Goal: Ask a question: Seek information or help from site administrators or community

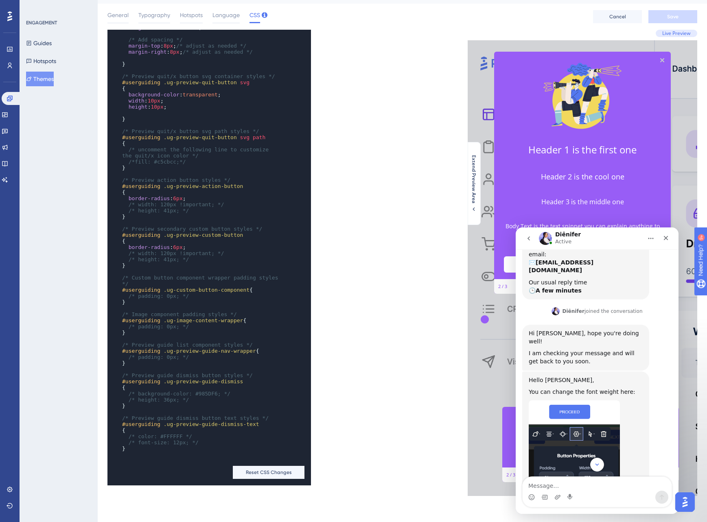
scroll to position [202, 0]
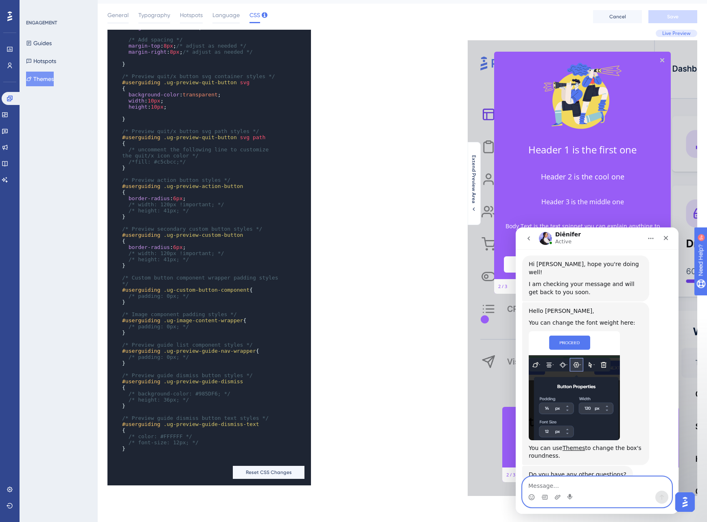
click at [544, 486] on textarea "Message…" at bounding box center [597, 484] width 149 height 14
type textarea "Great thank you"
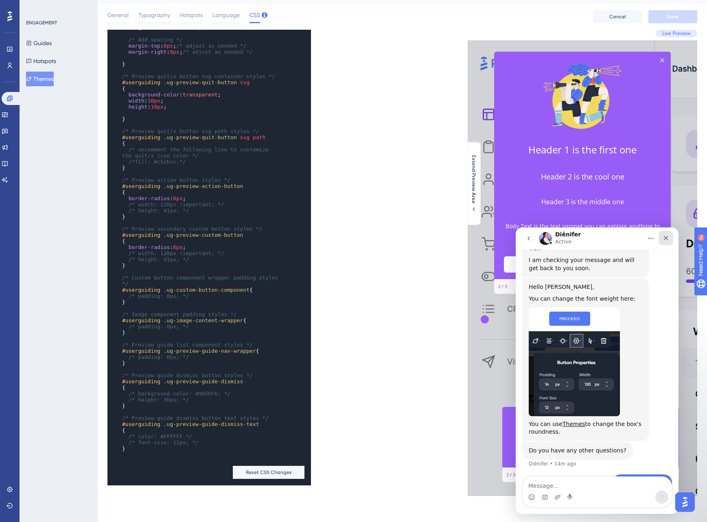
click at [665, 238] on icon "Close" at bounding box center [666, 238] width 7 height 7
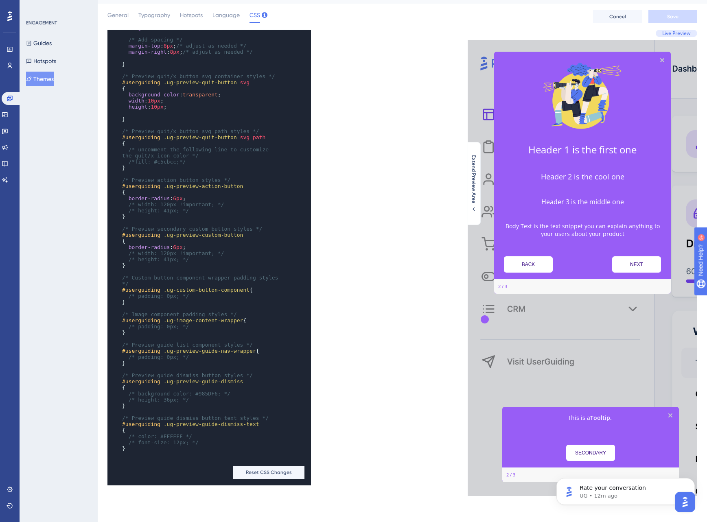
scroll to position [0, 0]
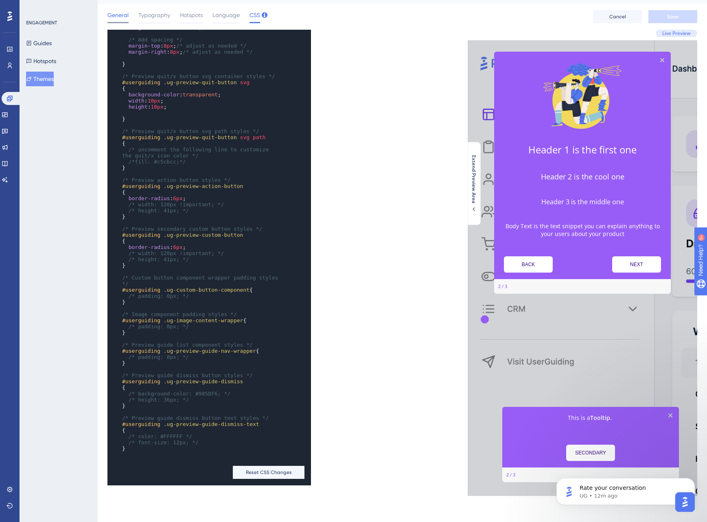
click at [116, 11] on span "General" at bounding box center [117, 15] width 21 height 10
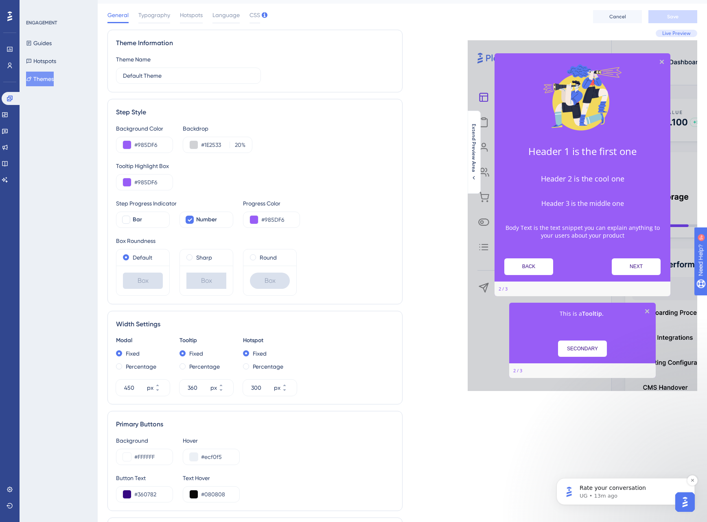
click at [641, 492] on p "Rate your conversation" at bounding box center [631, 488] width 105 height 8
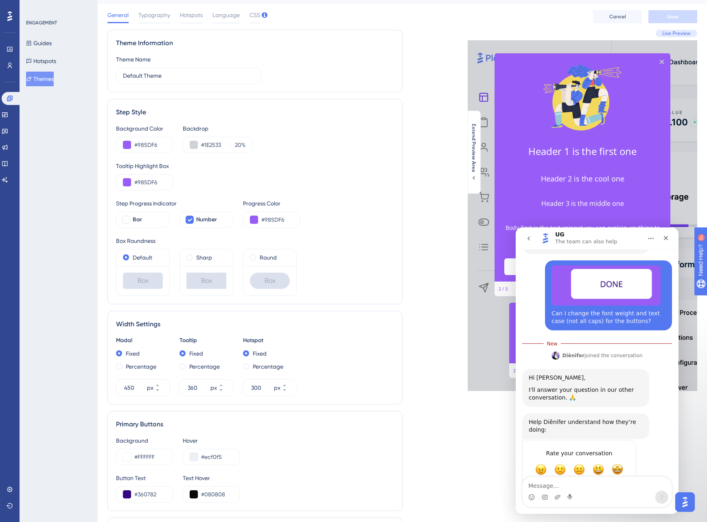
scroll to position [142, 0]
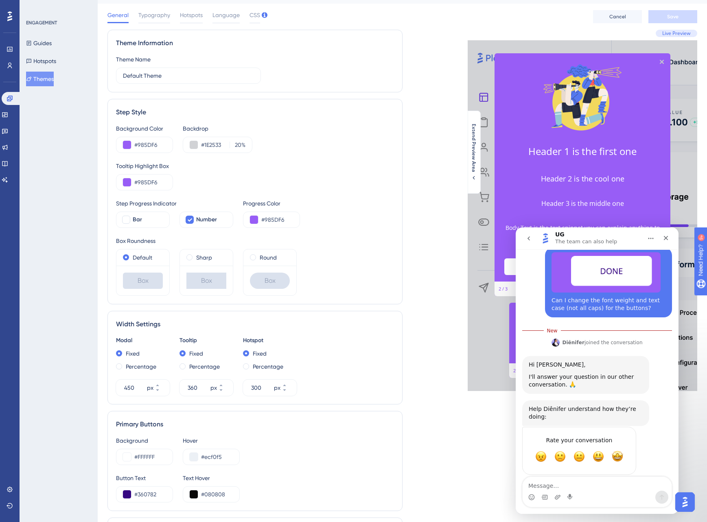
click at [549, 493] on div "Intercom messenger" at bounding box center [597, 497] width 149 height 13
click at [540, 485] on textarea "Message…" at bounding box center [597, 484] width 149 height 14
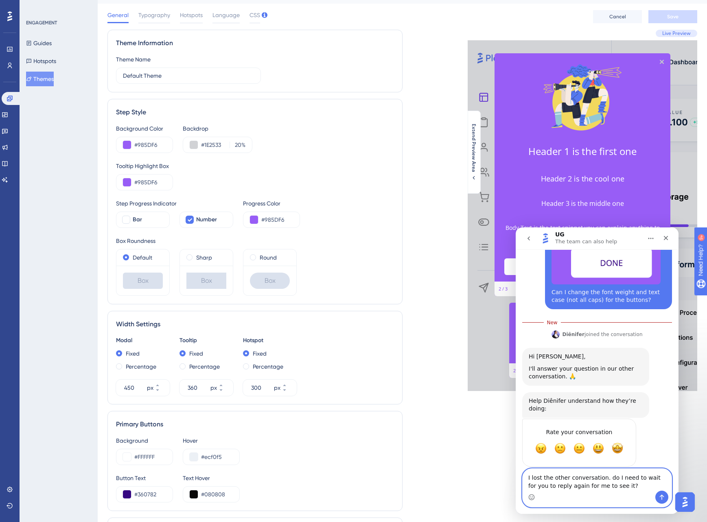
scroll to position [166, 0]
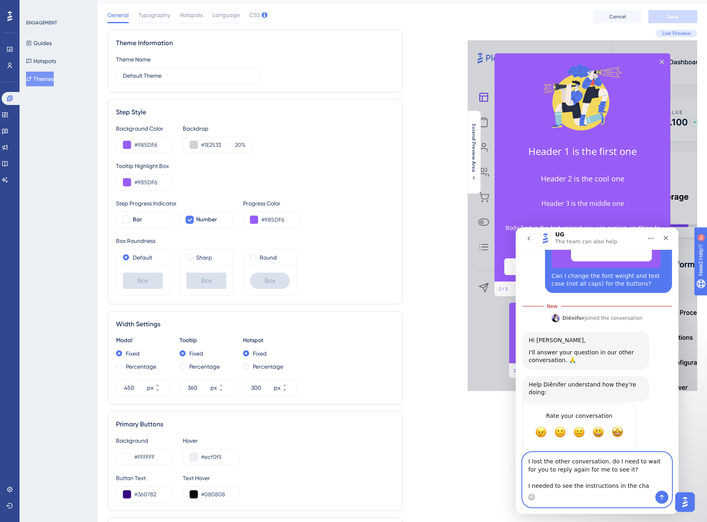
type textarea "I lost the other conversation. do I need to wait for you to reply again for me …"
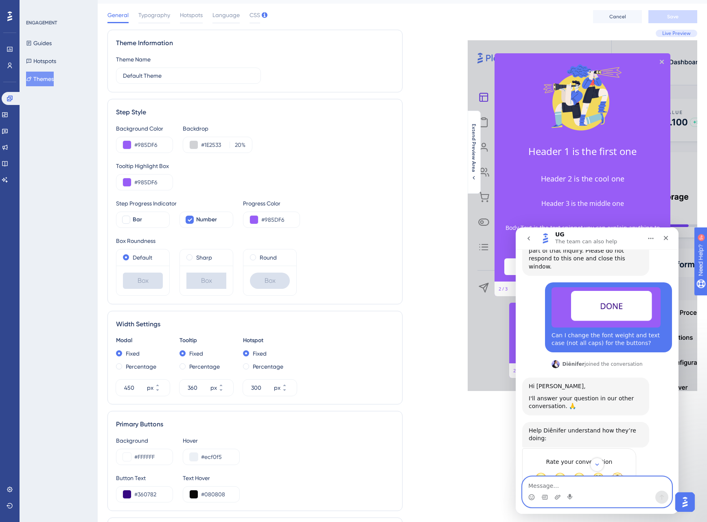
scroll to position [106, 0]
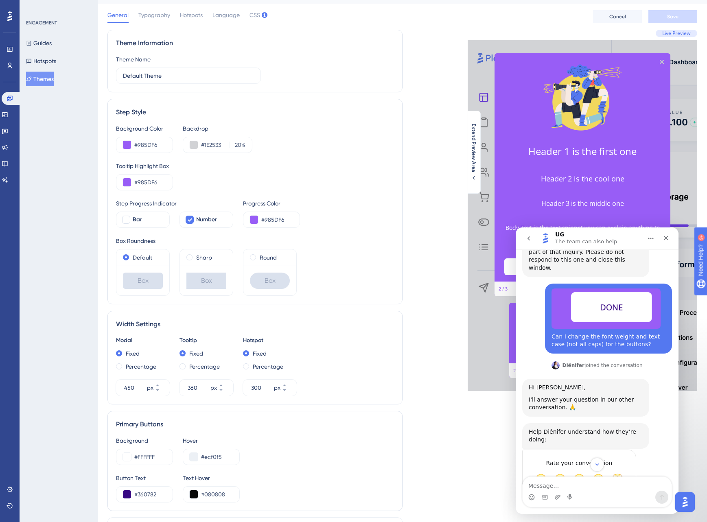
click at [648, 240] on icon "Home" at bounding box center [650, 238] width 7 height 7
click at [527, 238] on icon "go back" at bounding box center [528, 238] width 7 height 7
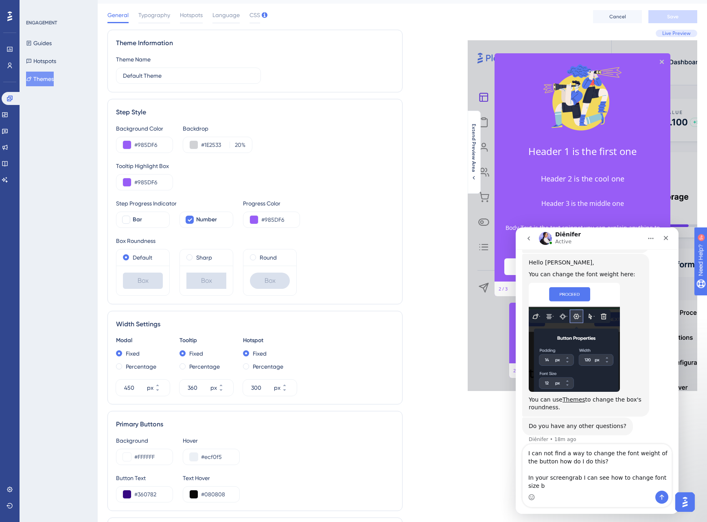
scroll to position [258, 0]
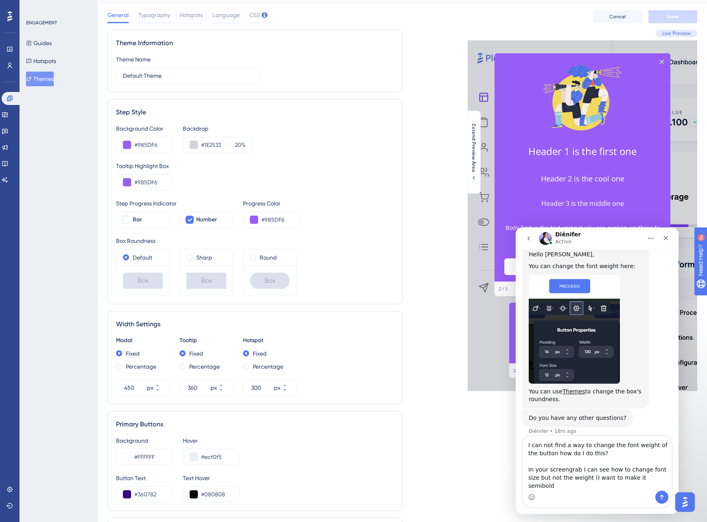
type textarea "I can not find a way to change the font weight of the button how do I do this? …"
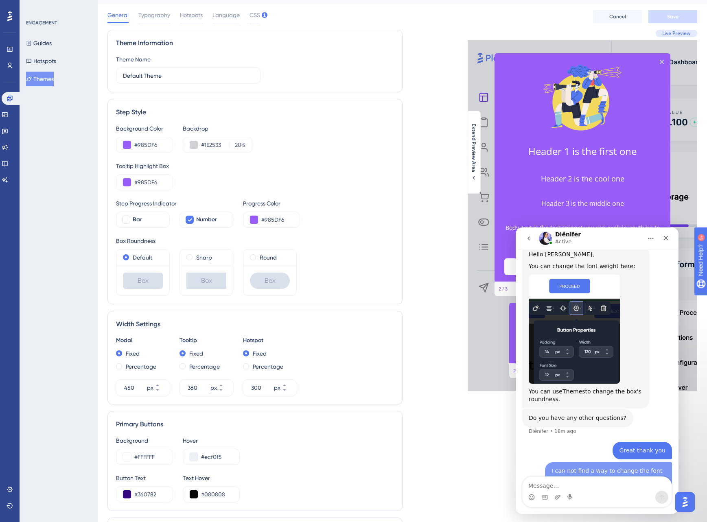
scroll to position [280, 0]
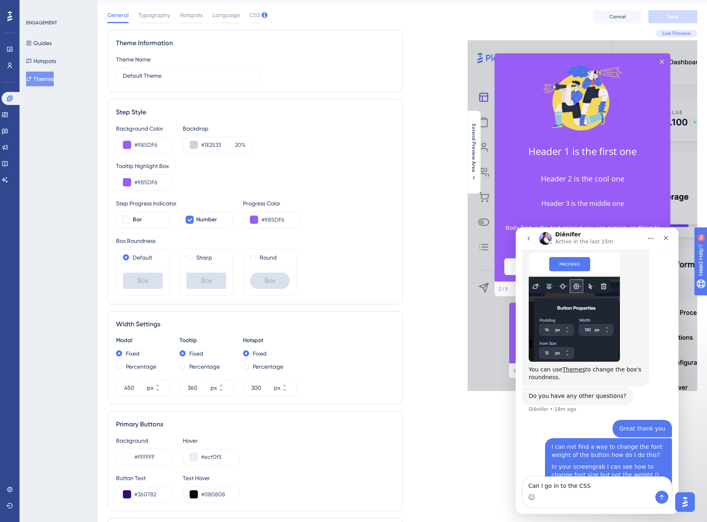
type textarea "Can I go in to the CSS?"
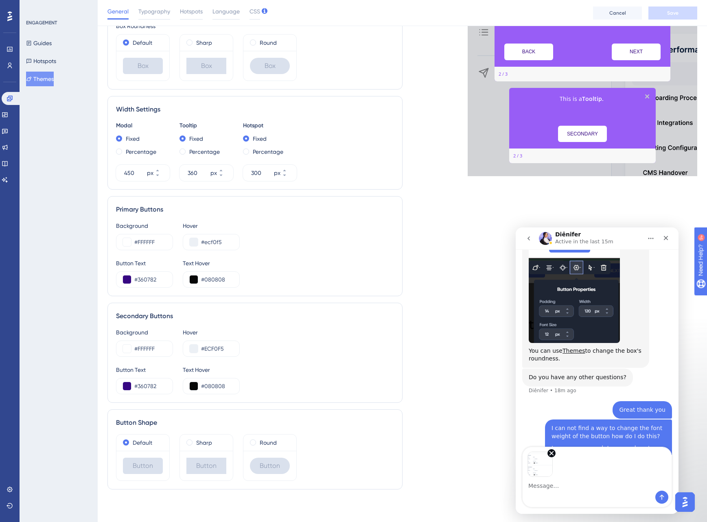
scroll to position [329, 0]
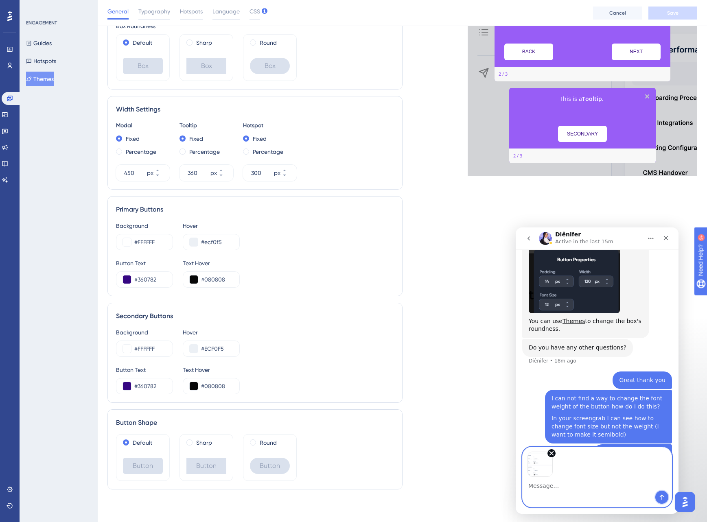
click at [662, 499] on icon "Send a message…" at bounding box center [661, 497] width 7 height 7
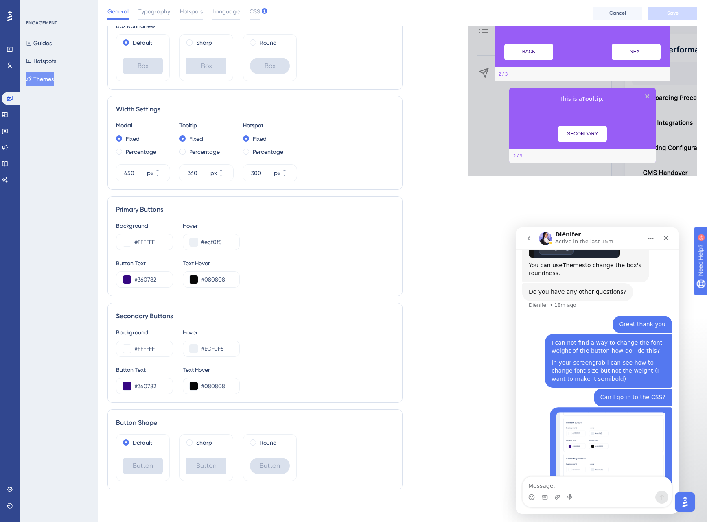
scroll to position [385, 0]
click at [255, 11] on span "CSS" at bounding box center [254, 12] width 11 height 10
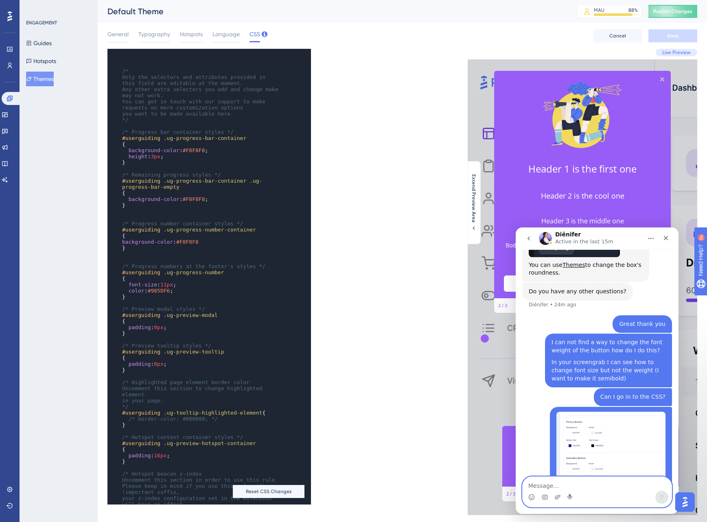
click at [542, 488] on textarea "Message…" at bounding box center [597, 484] width 149 height 14
type textarea "Are you there?"
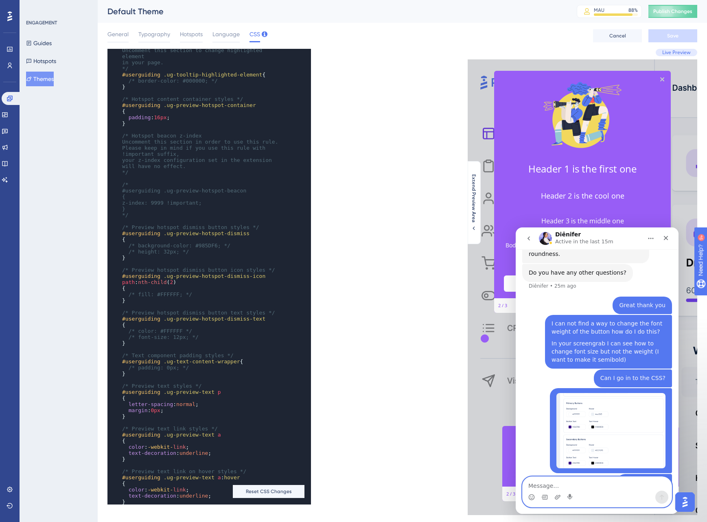
scroll to position [350, 0]
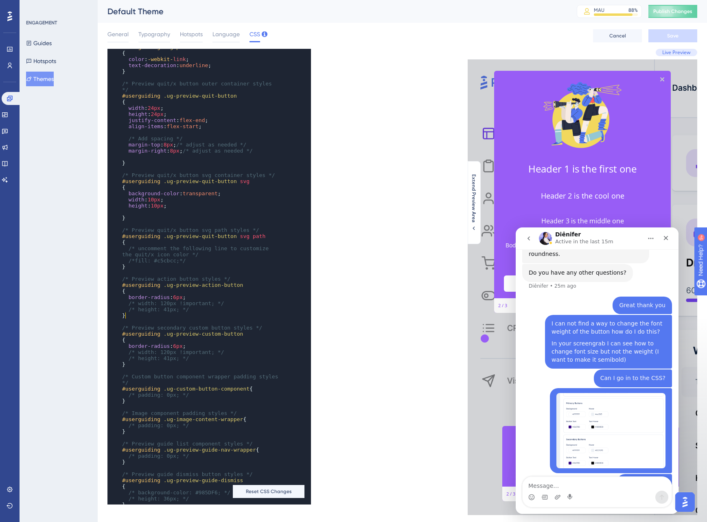
click at [195, 313] on pre "}" at bounding box center [201, 316] width 162 height 6
click at [204, 308] on pre "/* height: 41px; */" at bounding box center [201, 309] width 162 height 6
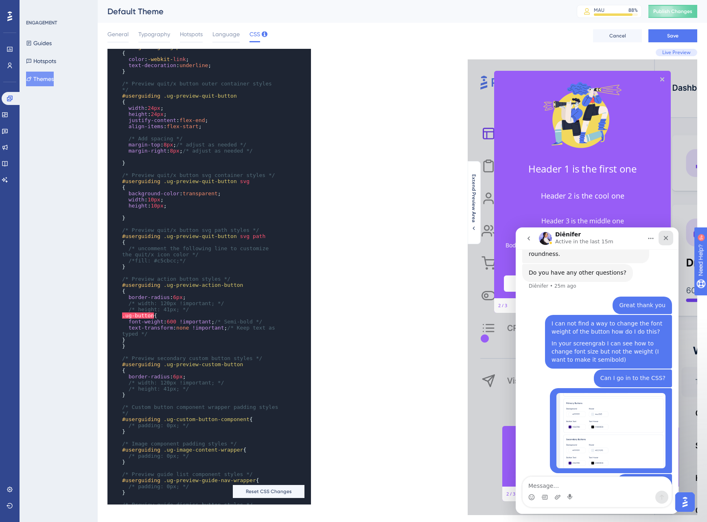
click at [669, 236] on icon "Close" at bounding box center [666, 238] width 7 height 7
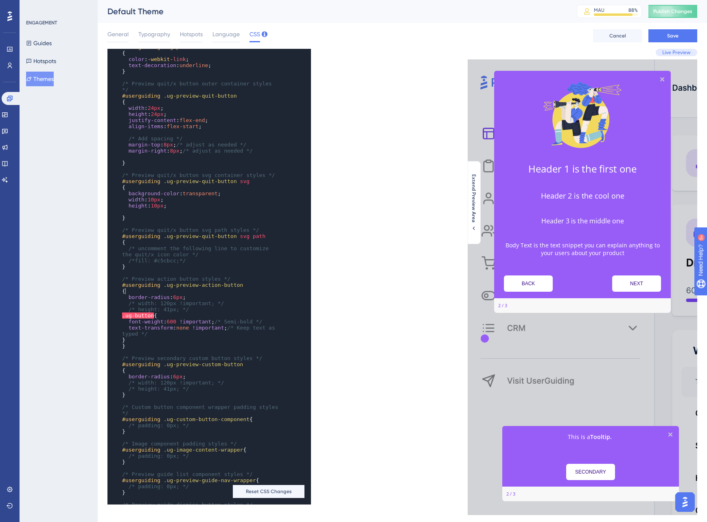
click at [208, 291] on pre "{" at bounding box center [201, 291] width 162 height 6
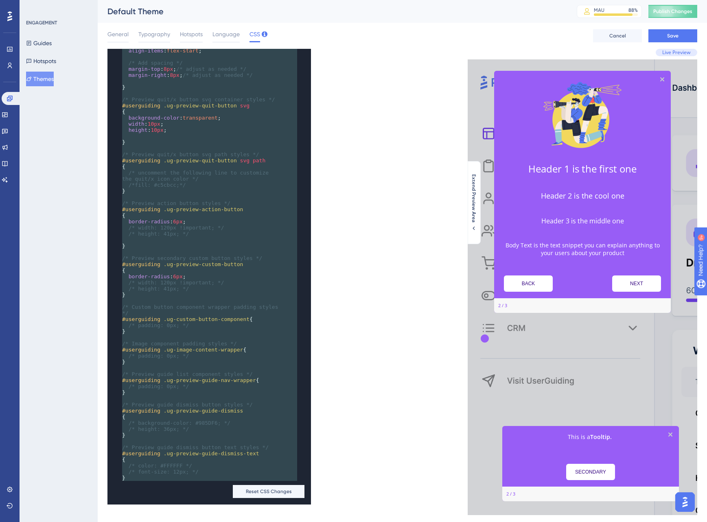
scroll to position [864, 0]
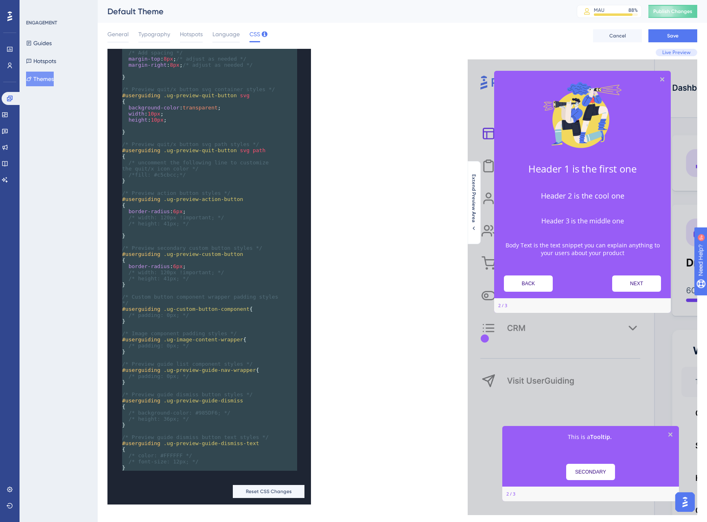
drag, startPoint x: 124, startPoint y: 61, endPoint x: 189, endPoint y: 493, distance: 436.3
click at [185, 496] on div "x ​ Any other extra selectors you add and change make may not work. ​ /* Previe…" at bounding box center [207, 278] width 201 height 459
type textarea "/* Only the selectors and attributes provided in this field are editable at the…"
click at [356, 238] on div "x ​ Any other extra selectors you add and change make may not work. ​ /* Previe…" at bounding box center [254, 277] width 295 height 456
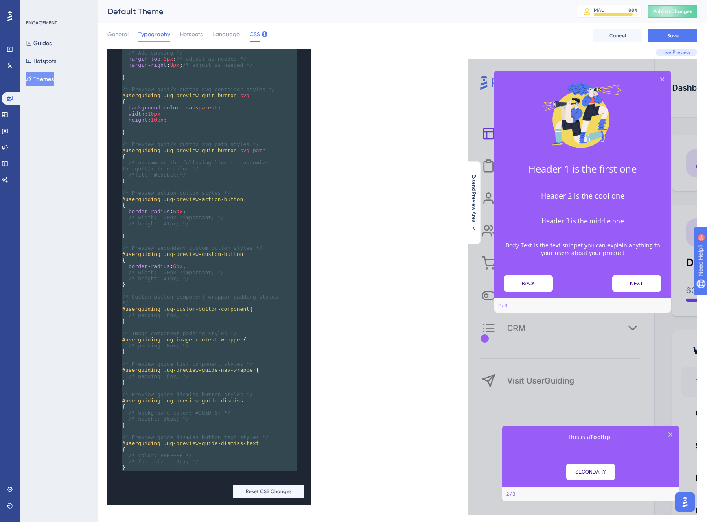
click at [156, 41] on div at bounding box center [154, 41] width 32 height 1
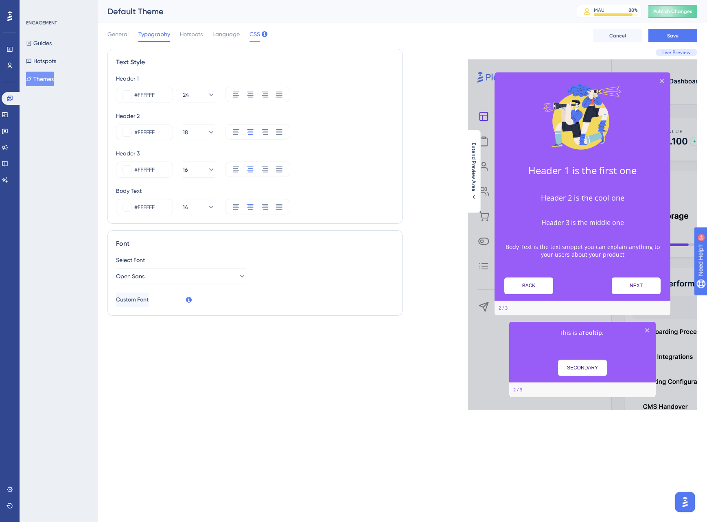
click at [251, 33] on span "CSS" at bounding box center [254, 34] width 11 height 10
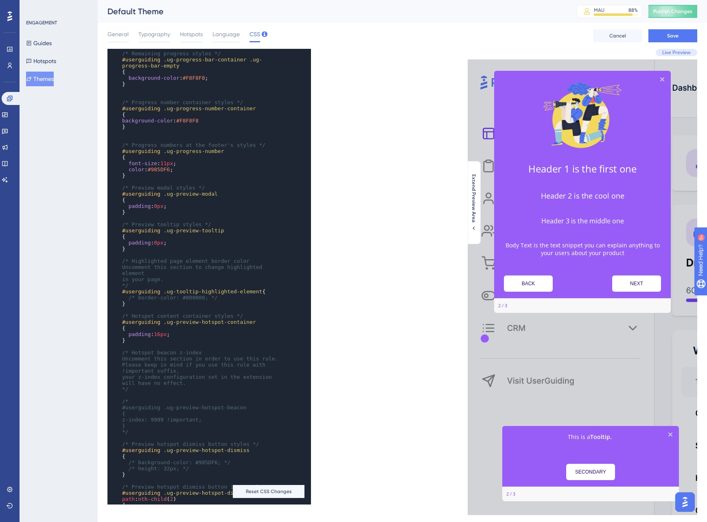
scroll to position [133, 0]
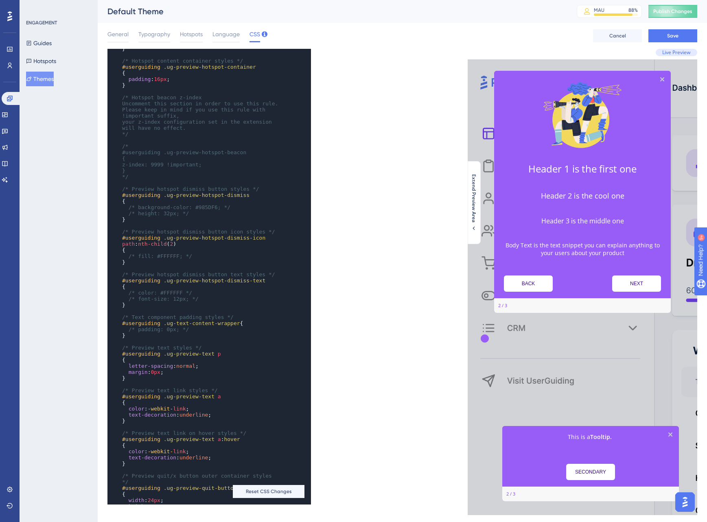
click at [682, 501] on img "Open AI Assistant Launcher" at bounding box center [685, 502] width 15 height 15
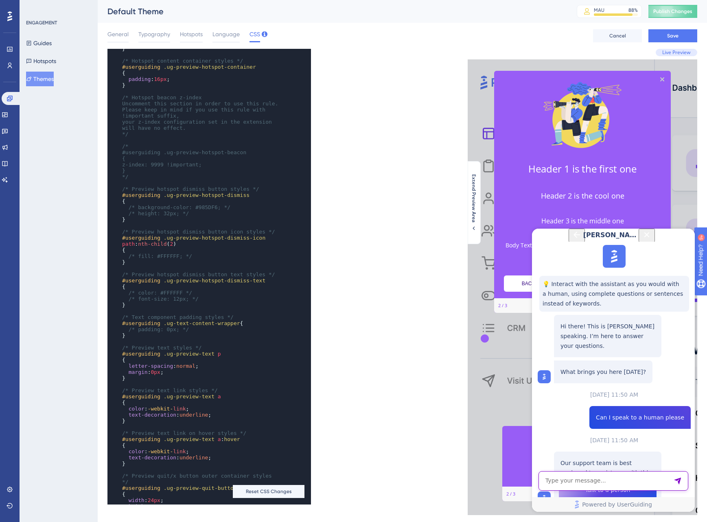
click at [563, 481] on textarea "AI Assistant Text Input" at bounding box center [613, 481] width 150 height 20
type textarea "Can I speak to a human"
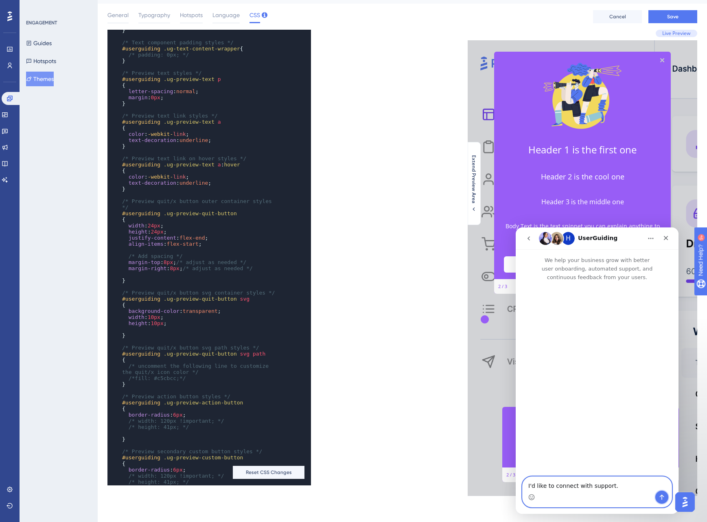
click at [662, 496] on icon "Send a message…" at bounding box center [662, 497] width 4 height 5
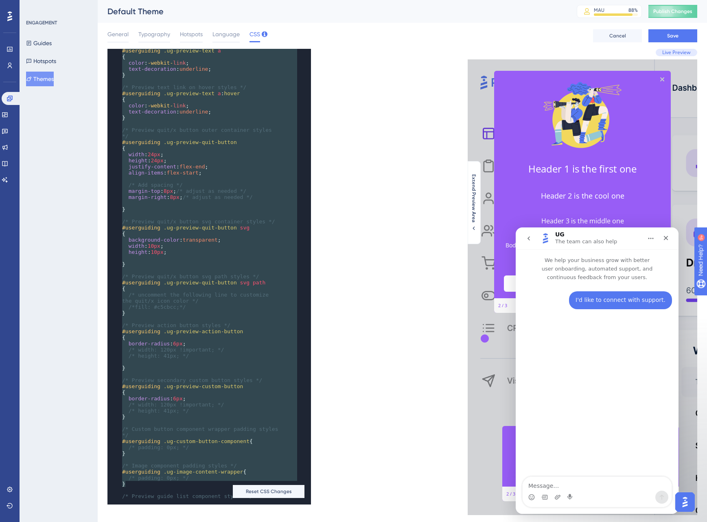
scroll to position [771, 0]
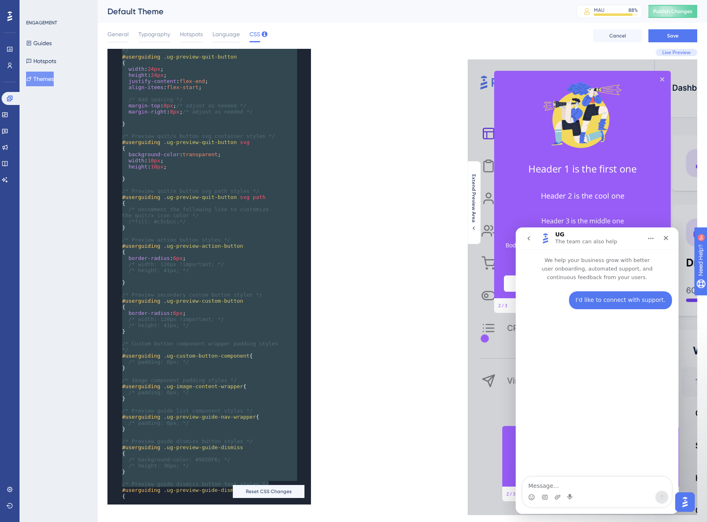
type textarea "/* Only the selectors and attributes provided in this field are editable at the…"
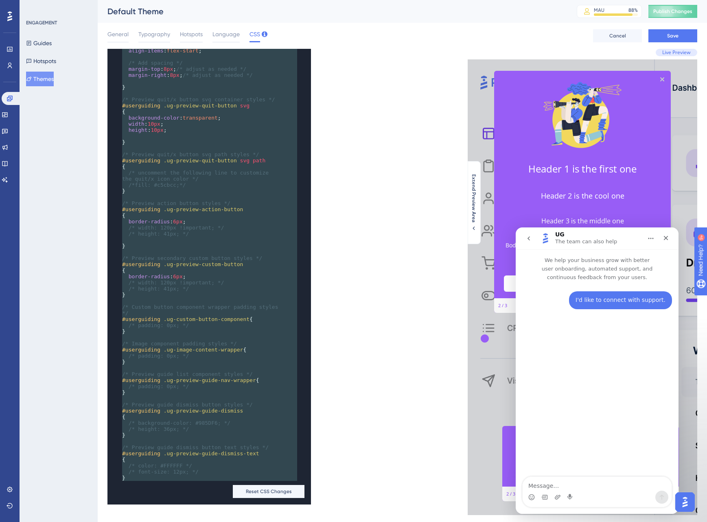
scroll to position [864, 0]
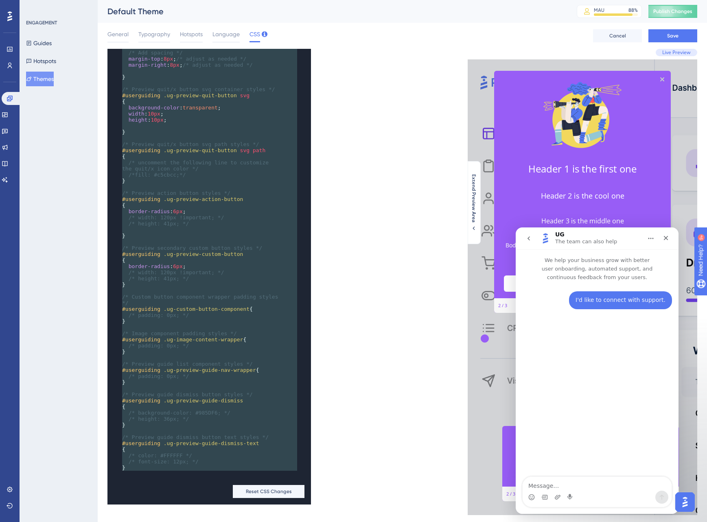
drag, startPoint x: 143, startPoint y: 63, endPoint x: 300, endPoint y: 526, distance: 488.6
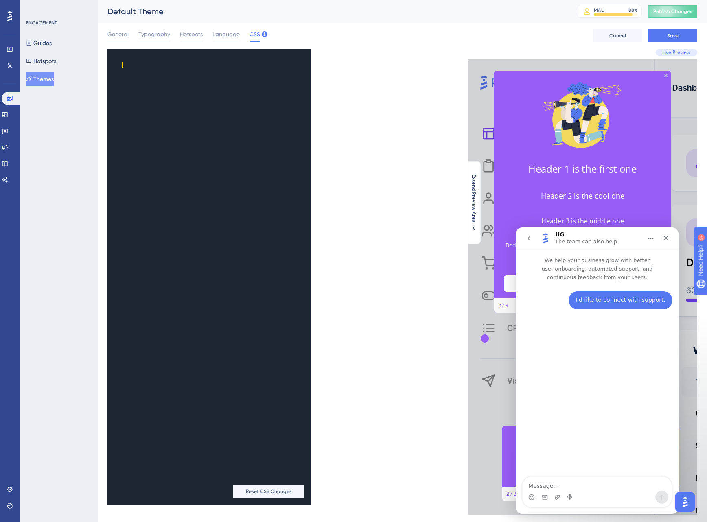
scroll to position [0, 0]
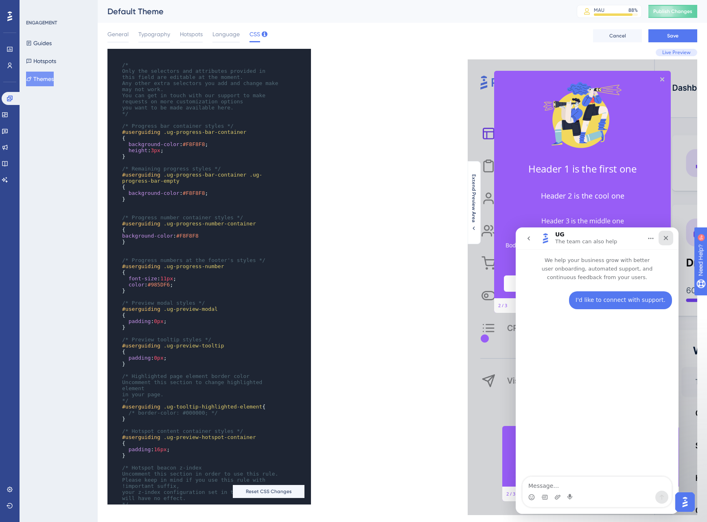
click at [666, 236] on icon "Close" at bounding box center [666, 238] width 4 height 4
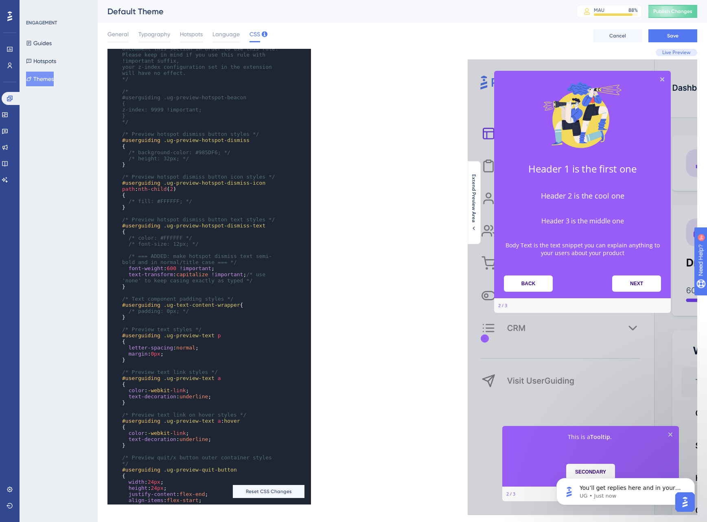
type textarea "6"
click at [173, 271] on span "600" at bounding box center [171, 268] width 9 height 6
click at [228, 271] on pre "font-weight : 500 !important ;" at bounding box center [201, 268] width 162 height 6
type textarea "5"
click at [173, 271] on span "500" at bounding box center [171, 268] width 9 height 6
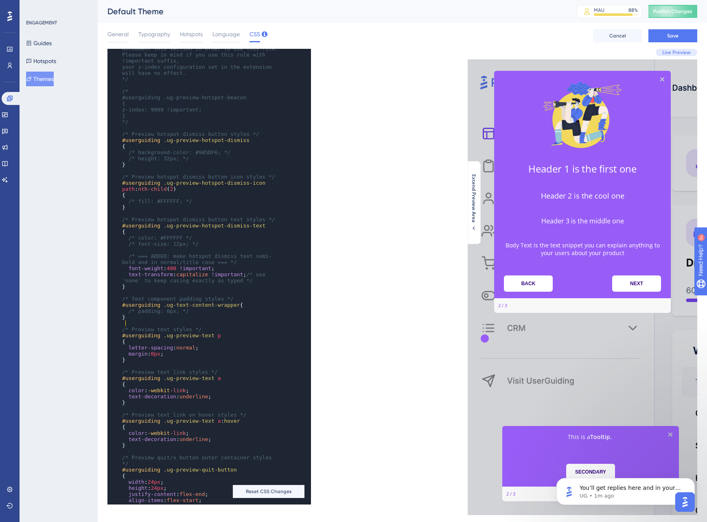
click at [290, 325] on div "x ​ /* border-color: #000000; */ } ​ /* Hotspot content container styles */ #us…" at bounding box center [207, 339] width 201 height 1430
click at [674, 35] on span "Save" at bounding box center [672, 36] width 11 height 7
click at [123, 37] on span "General" at bounding box center [117, 34] width 21 height 10
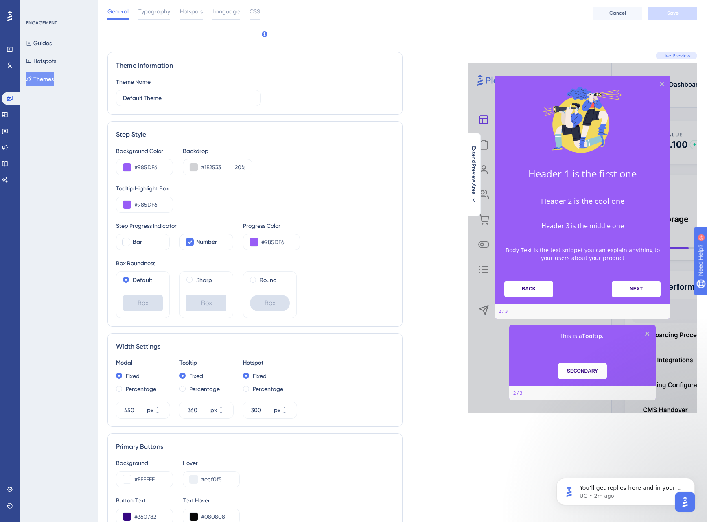
scroll to position [237, 0]
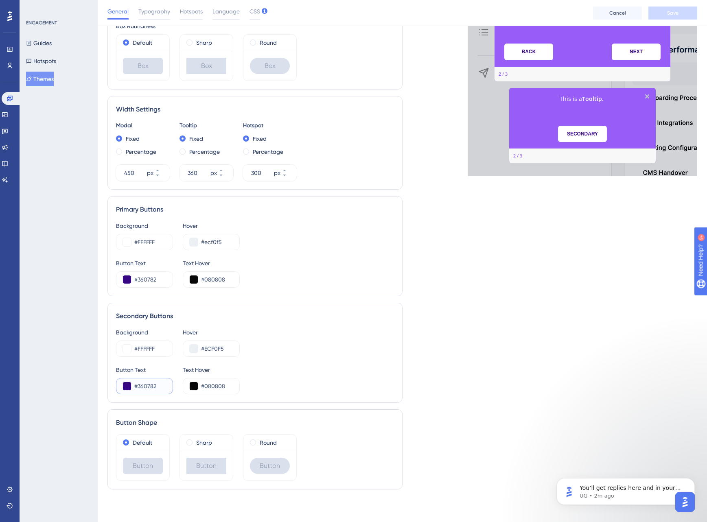
click at [127, 387] on button at bounding box center [127, 386] width 8 height 8
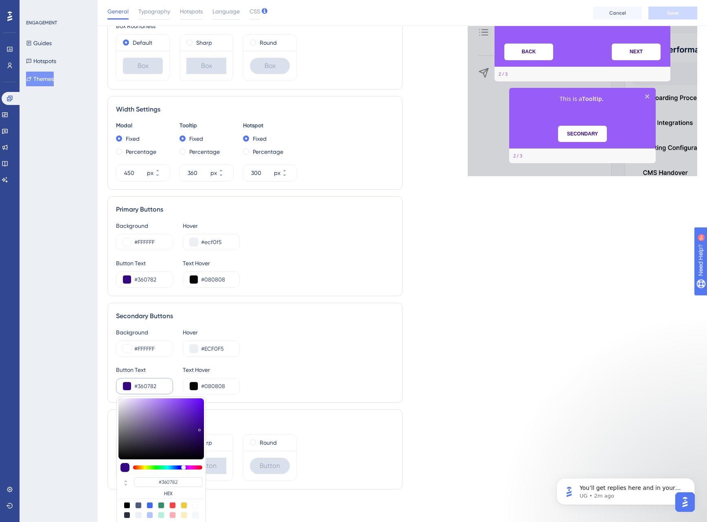
type input "#5522a8"
type input "#5522A8"
click at [187, 419] on div at bounding box center [160, 428] width 85 height 61
type input "#6c37c2"
type input "#6C37C2"
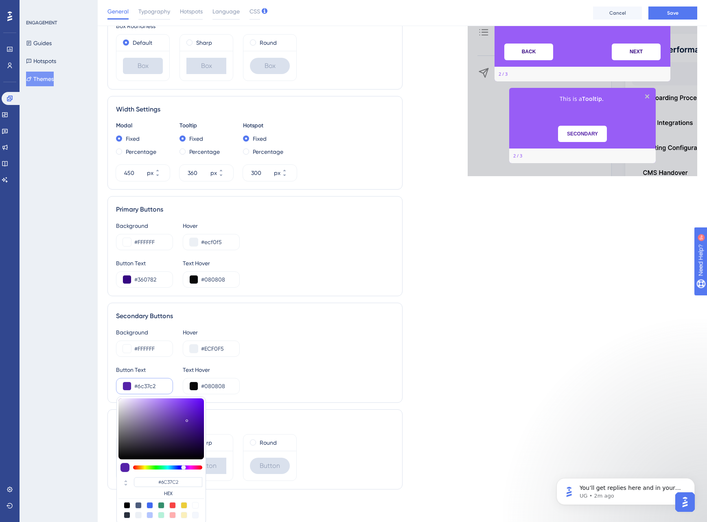
click at [179, 413] on div at bounding box center [160, 428] width 85 height 61
type input "#6538af"
type input "#6538AF"
click at [177, 418] on div at bounding box center [160, 428] width 85 height 61
type input "#c6b5e2"
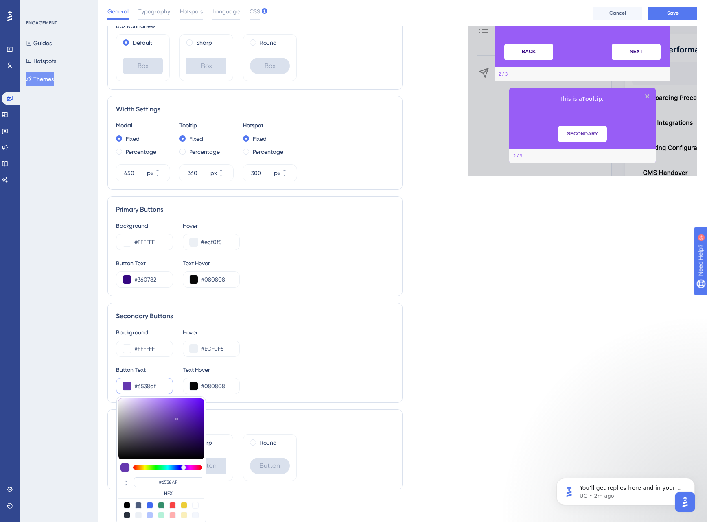
type input "#C6B5E2"
click at [136, 405] on div at bounding box center [160, 428] width 85 height 61
type input "#5c3797"
type input "#5C3797"
click at [173, 423] on div at bounding box center [160, 428] width 85 height 61
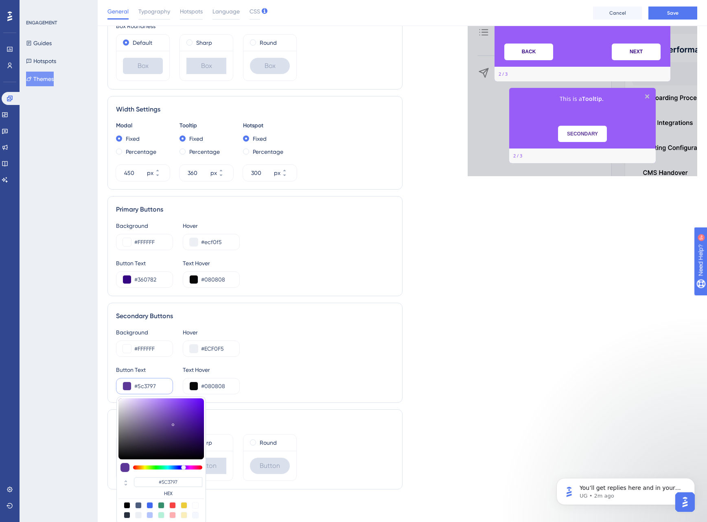
type input "#ebe5f3"
type input "#EBE5F3"
click at [123, 401] on div at bounding box center [160, 428] width 85 height 61
type input "#9b75ce"
type input "#9B75CE"
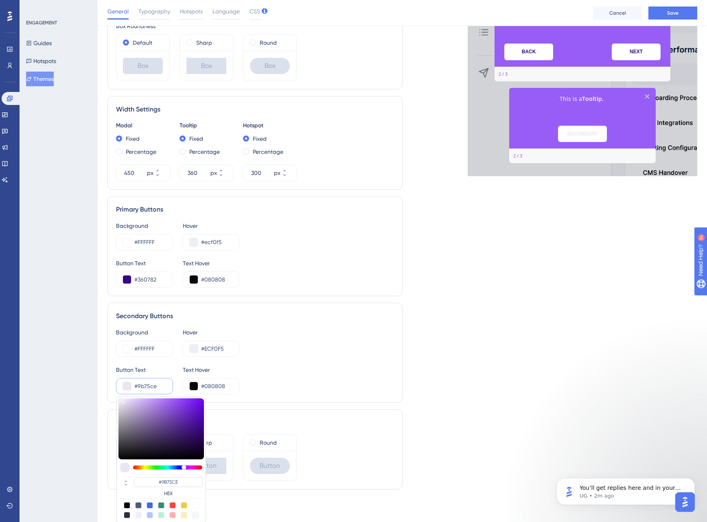
click at [155, 410] on div at bounding box center [160, 428] width 85 height 61
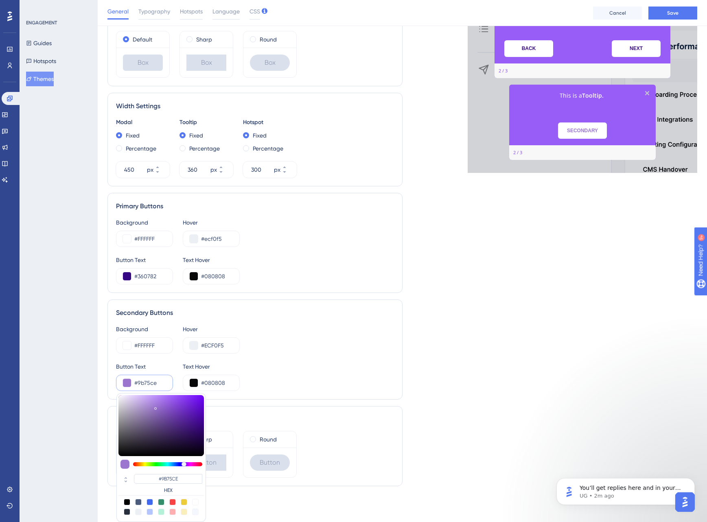
type input "#a968ff"
type input "#A968FF"
click at [169, 395] on div at bounding box center [160, 425] width 85 height 61
type input "#8a53d3"
type input "#8A53D3"
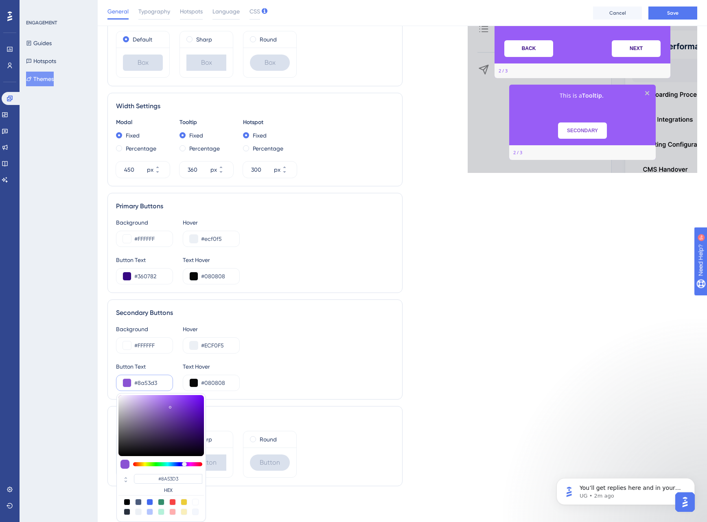
click at [170, 406] on div at bounding box center [160, 425] width 85 height 61
type input "#753dc0"
type input "#753DC0"
click at [177, 410] on div at bounding box center [160, 425] width 85 height 61
type input "#6130a1"
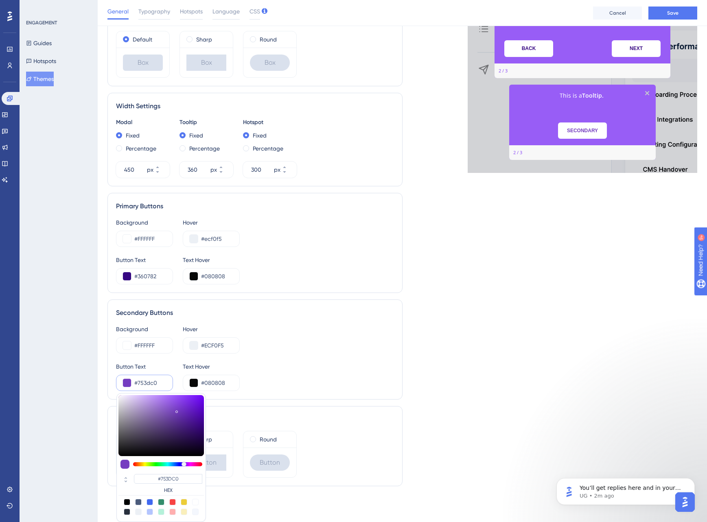
type input "#6130A1"
click at [178, 418] on div at bounding box center [160, 425] width 85 height 61
drag, startPoint x: 162, startPoint y: 383, endPoint x: 129, endPoint y: 381, distance: 33.0
click at [129, 381] on div "#6130a1 #6130A1 HEX" at bounding box center [144, 383] width 57 height 16
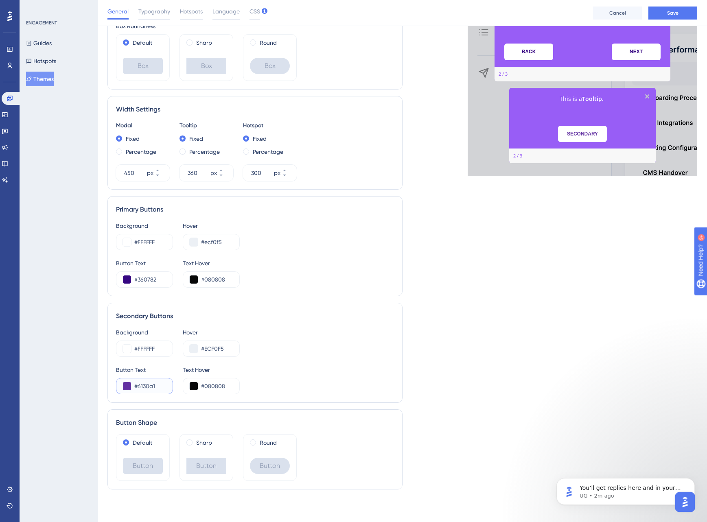
scroll to position [237, 0]
drag, startPoint x: 162, startPoint y: 279, endPoint x: 121, endPoint y: 278, distance: 40.7
click at [121, 278] on div "#360782" at bounding box center [144, 279] width 57 height 16
paste input "6130A1"
type input "#6130A1"
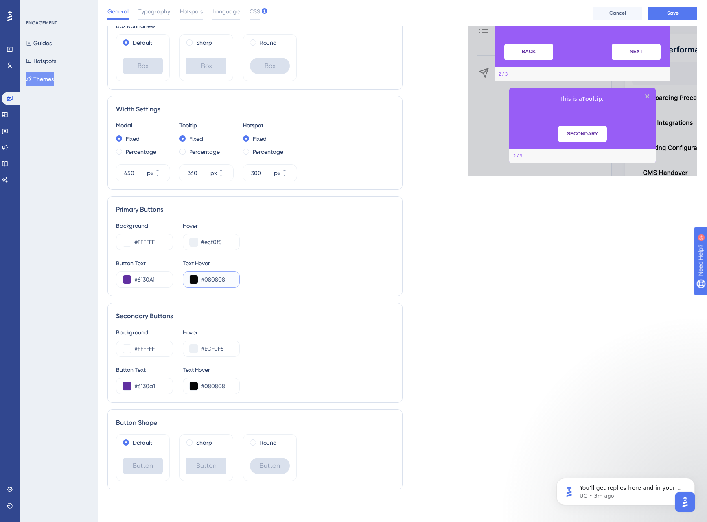
click at [192, 281] on button at bounding box center [194, 280] width 8 height 8
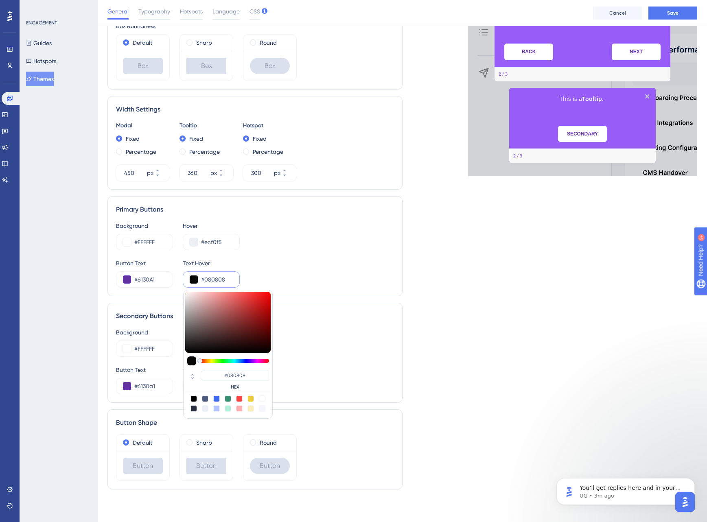
drag, startPoint x: 221, startPoint y: 277, endPoint x: 242, endPoint y: 276, distance: 21.2
click at [242, 276] on div "Button Text #6130A1 Text Hover #080808 #080808 HEX" at bounding box center [255, 272] width 278 height 29
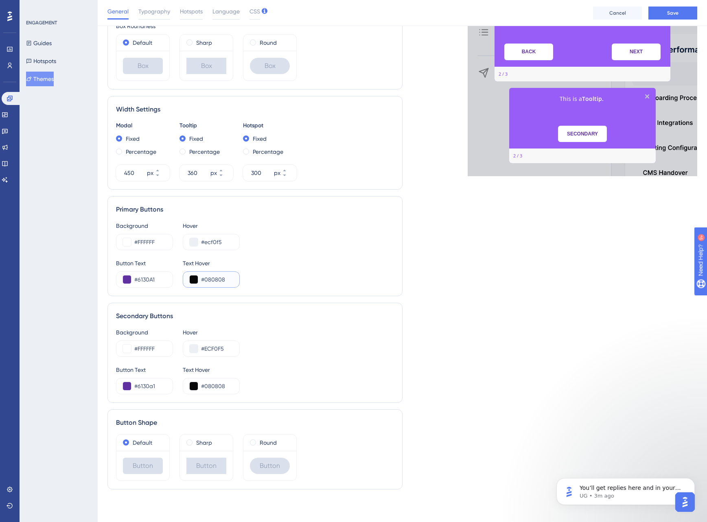
paste input "6130A"
drag, startPoint x: 164, startPoint y: 280, endPoint x: 129, endPoint y: 279, distance: 35.0
click at [129, 279] on div "#6130A1" at bounding box center [144, 279] width 57 height 16
drag, startPoint x: 225, startPoint y: 279, endPoint x: 186, endPoint y: 275, distance: 38.4
click at [186, 275] on div "#6130A" at bounding box center [211, 279] width 57 height 16
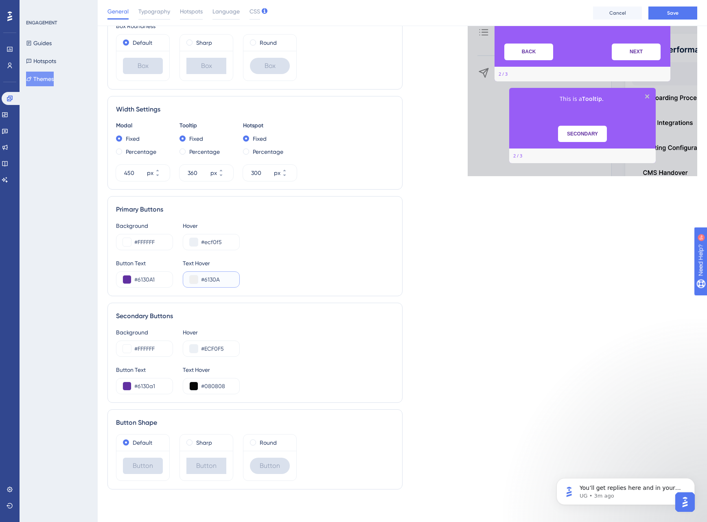
paste input "1"
click at [194, 282] on button at bounding box center [194, 280] width 8 height 8
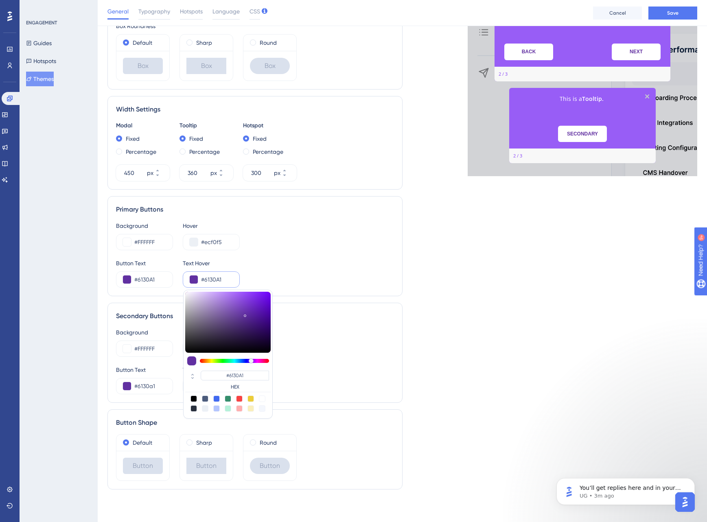
type input "#452274"
click at [245, 325] on div at bounding box center [227, 322] width 85 height 61
type input "#3a1e61"
type input "#3A1E61"
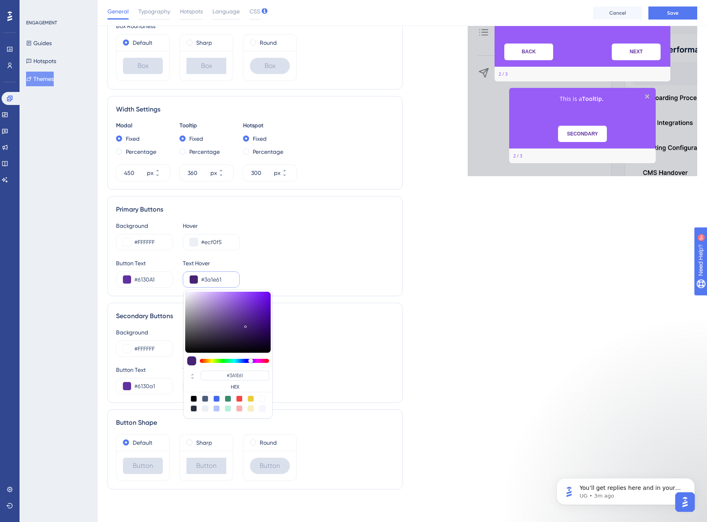
click at [245, 330] on div at bounding box center [227, 322] width 85 height 61
click at [220, 279] on input "#3a1e61" at bounding box center [217, 280] width 32 height 10
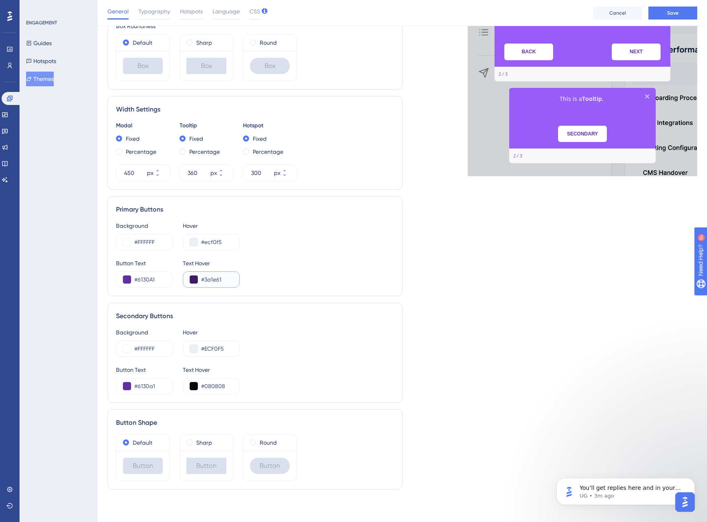
drag, startPoint x: 205, startPoint y: 279, endPoint x: 193, endPoint y: 278, distance: 11.4
click at [193, 278] on div "#3a1e61" at bounding box center [211, 279] width 57 height 16
drag, startPoint x: 227, startPoint y: 385, endPoint x: 168, endPoint y: 381, distance: 58.3
click at [168, 381] on div "Button Text #6130a1 Text Hover #080808" at bounding box center [255, 379] width 278 height 29
paste input "3A1E61"
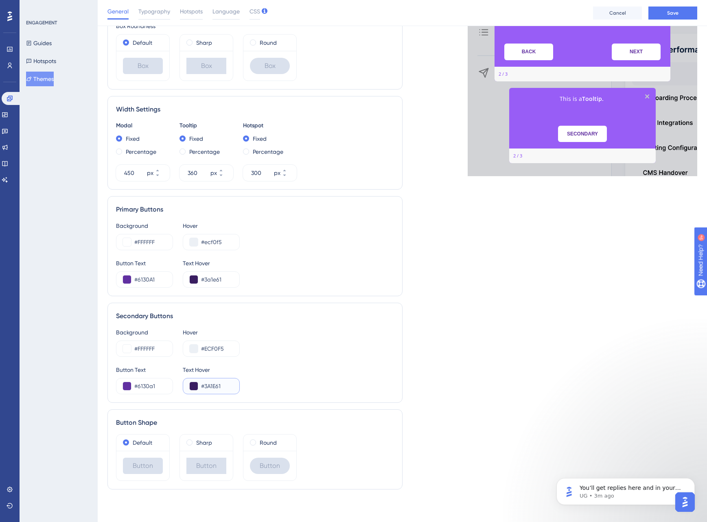
type input "#3A1E61"
drag, startPoint x: 481, startPoint y: 340, endPoint x: 527, endPoint y: 305, distance: 58.4
click at [482, 339] on div "Live Preview Header 1 is the first one Header 2 is the cool one Header 3 is the…" at bounding box center [549, 155] width 295 height 681
click at [682, 10] on button "Save" at bounding box center [672, 13] width 49 height 13
click at [252, 10] on span "CSS" at bounding box center [254, 12] width 11 height 10
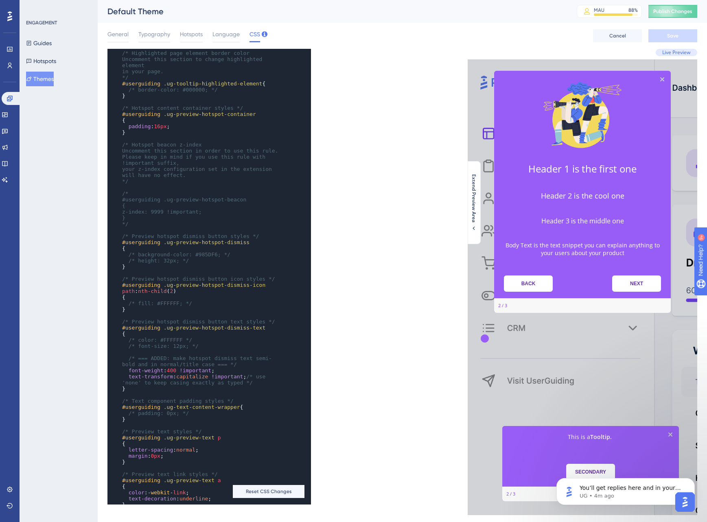
scroll to position [324, 0]
type textarea "4"
click at [173, 373] on span "400" at bounding box center [171, 370] width 9 height 6
click at [676, 35] on span "Save" at bounding box center [672, 36] width 11 height 7
click at [681, 9] on span "Publish Changes" at bounding box center [672, 11] width 39 height 7
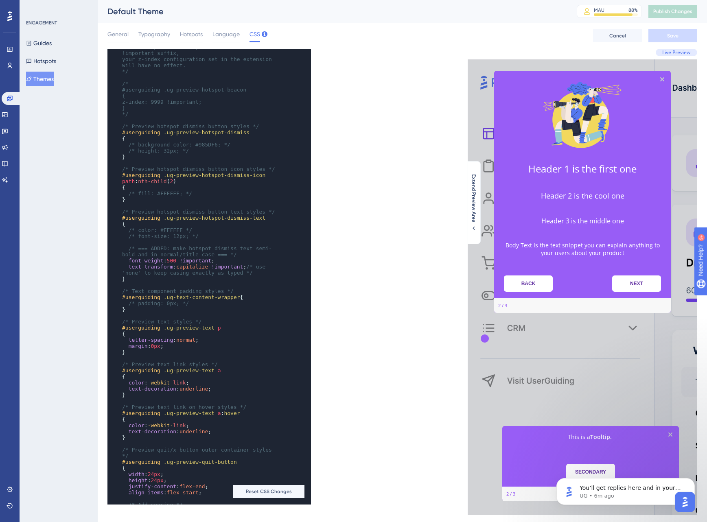
scroll to position [408, 0]
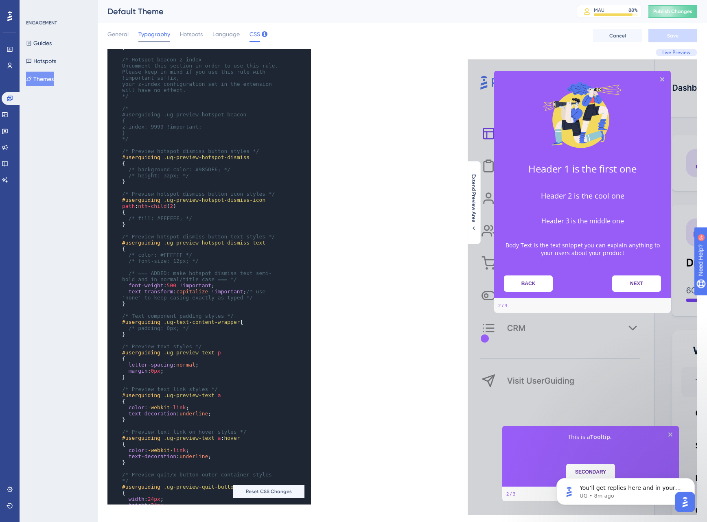
click at [149, 35] on span "Typography" at bounding box center [154, 34] width 32 height 10
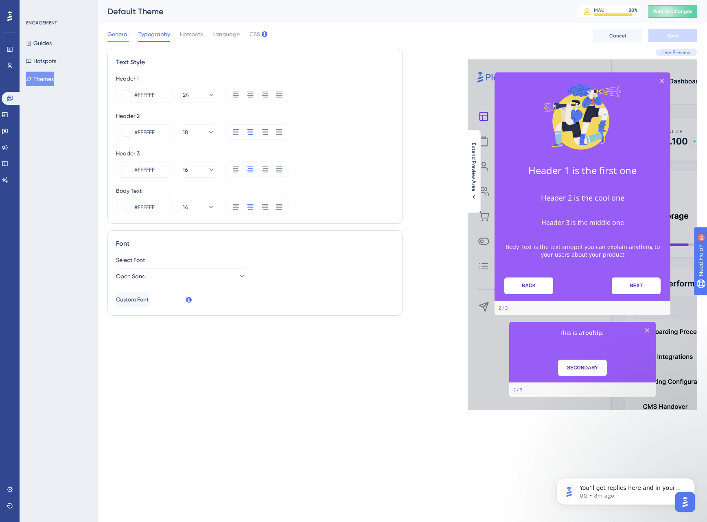
click at [120, 34] on span "General" at bounding box center [117, 34] width 21 height 10
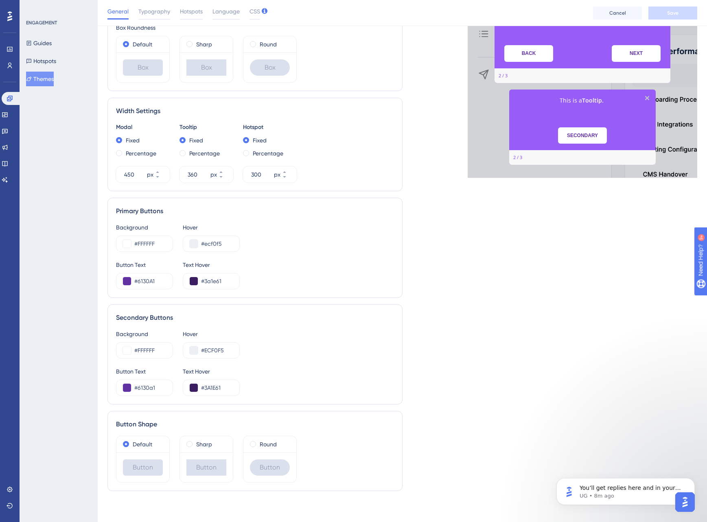
scroll to position [237, 0]
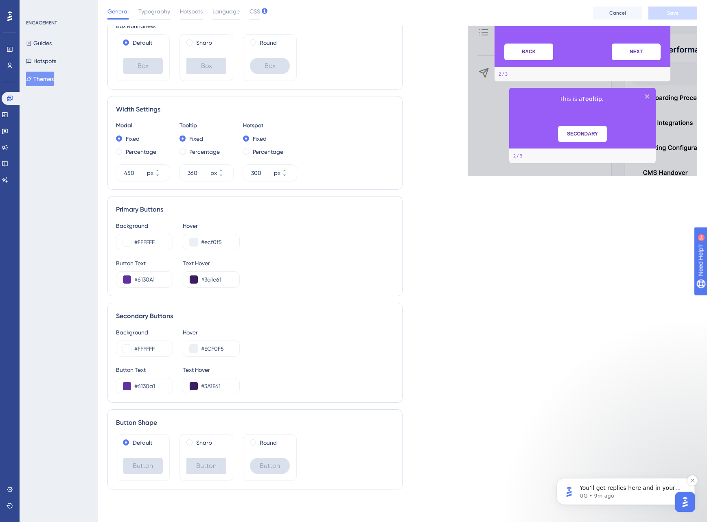
click at [665, 494] on p "UG • 9m ago" at bounding box center [631, 495] width 105 height 7
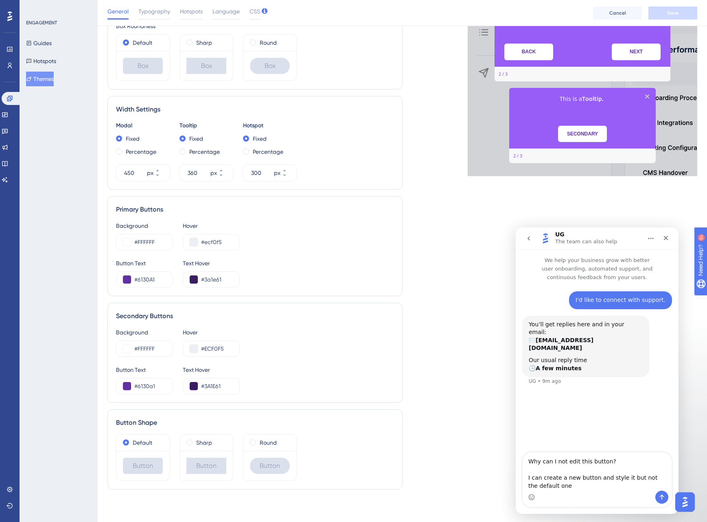
type textarea "Why can I not edit this button? I can create a new button and style it but not …"
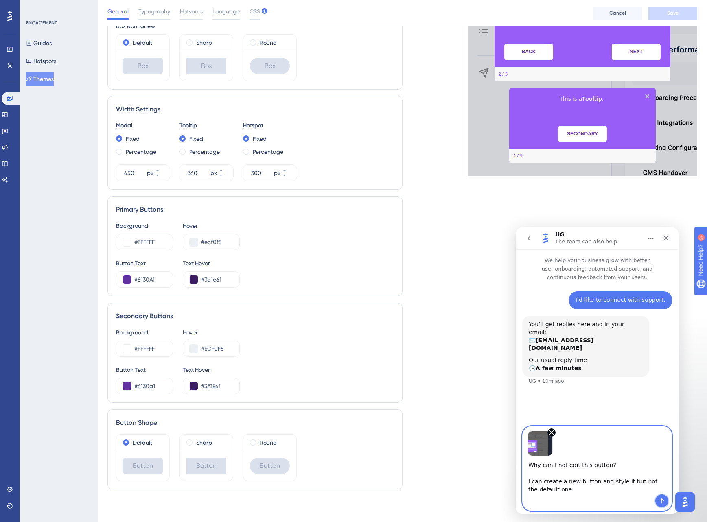
click at [661, 501] on icon "Send a message…" at bounding box center [662, 501] width 4 height 5
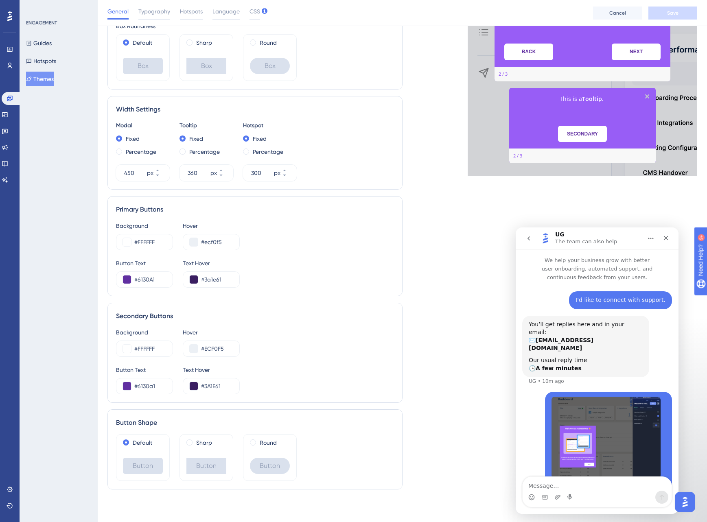
scroll to position [31, 0]
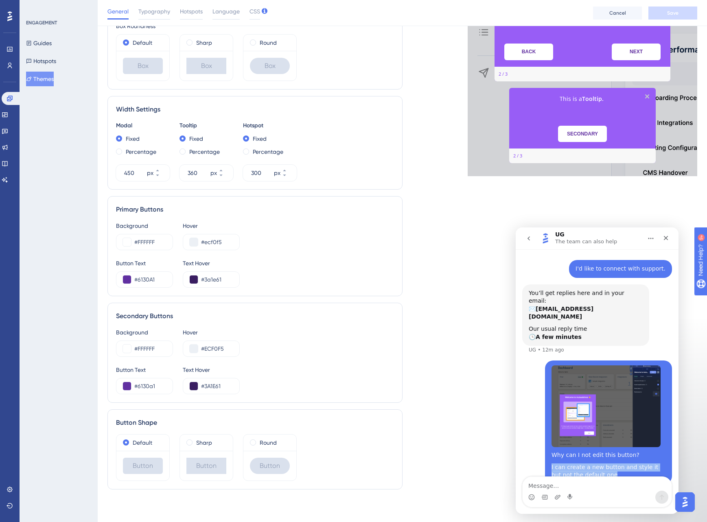
drag, startPoint x: 605, startPoint y: 459, endPoint x: 552, endPoint y: 451, distance: 53.5
click at [552, 464] on div "I can create a new button and style it but not the default one" at bounding box center [608, 472] width 114 height 16
copy div "I can create a new button and style it but not the default one"
click at [544, 487] on textarea "Message…" at bounding box center [597, 484] width 149 height 14
paste textarea "I can create a new button and style it but not the default one"
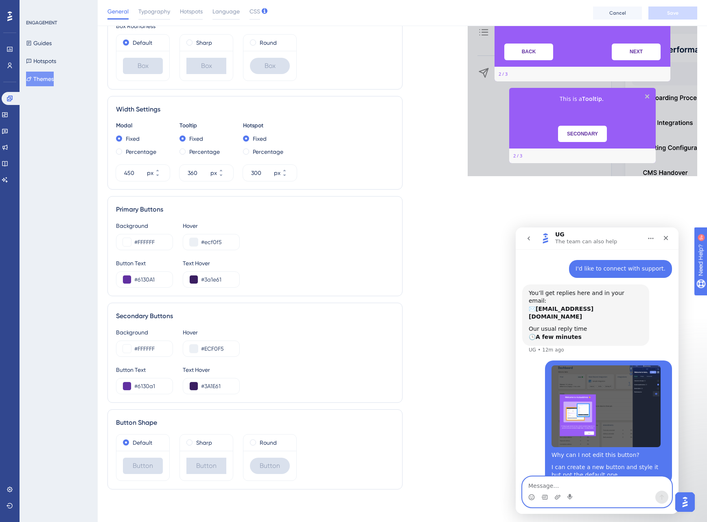
type textarea "I can create a new button and style it but not the default one"
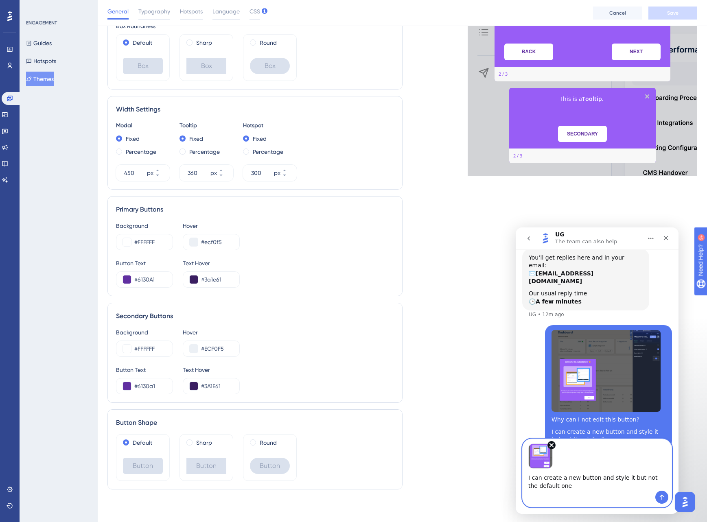
scroll to position [69, 0]
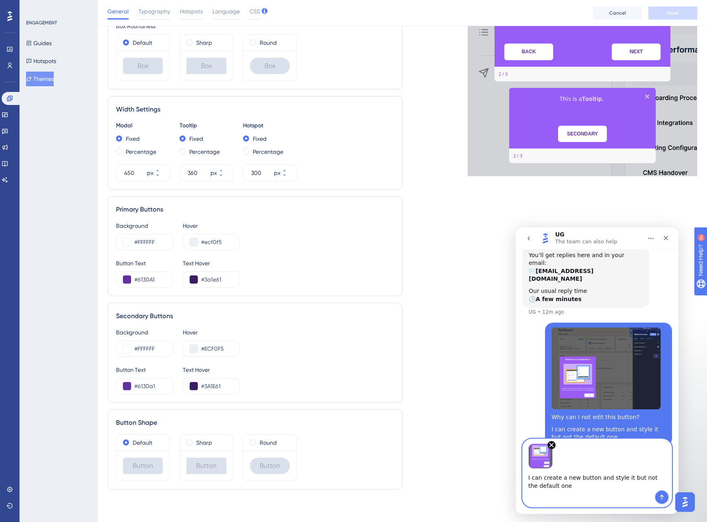
click at [659, 496] on icon "Send a message…" at bounding box center [661, 497] width 7 height 7
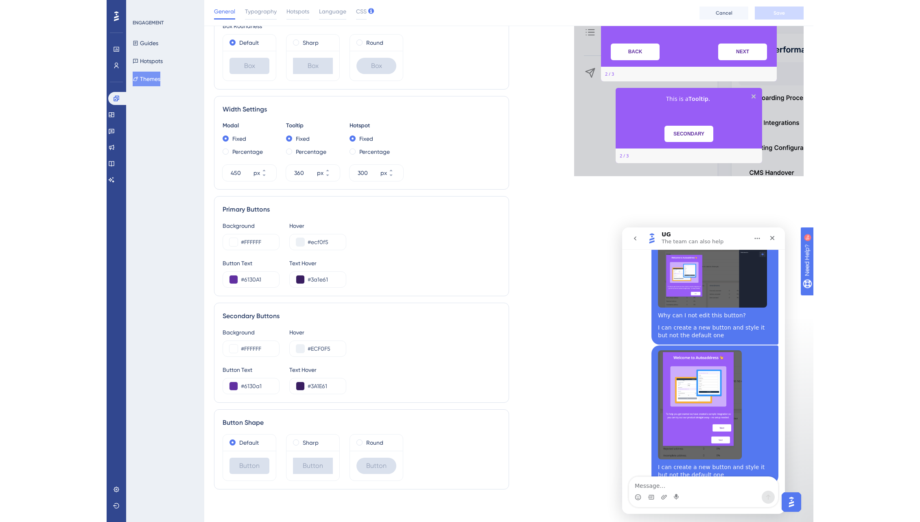
scroll to position [171, 0]
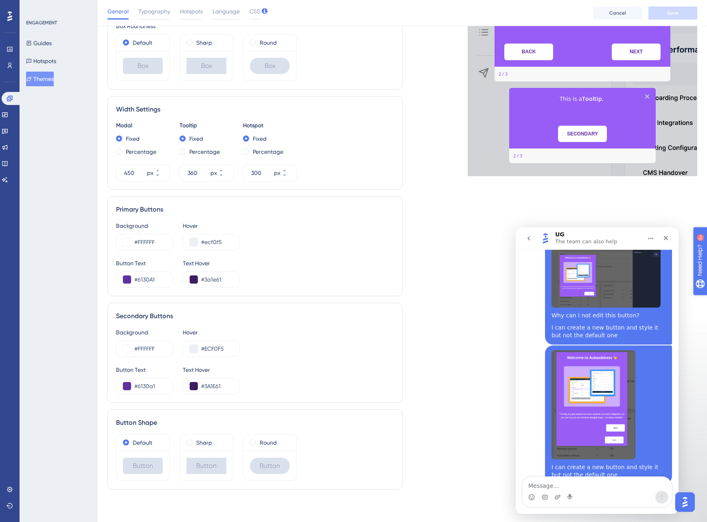
drag, startPoint x: 751, startPoint y: 300, endPoint x: 1393, endPoint y: 533, distance: 682.7
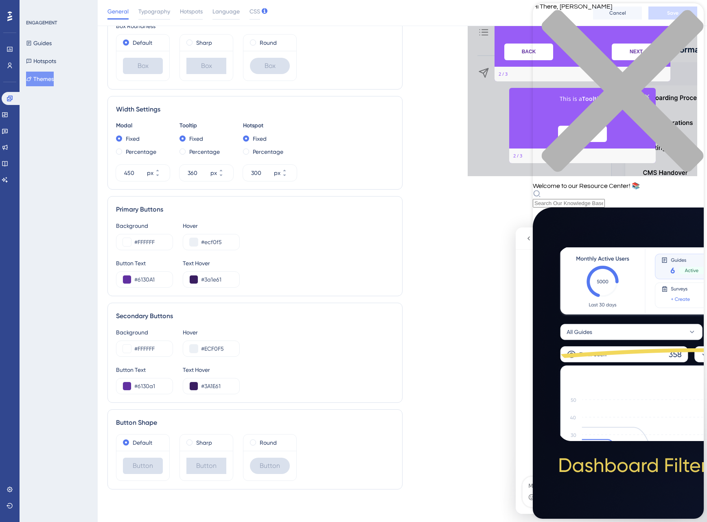
click at [692, 12] on div "close resource center" at bounding box center [618, 96] width 171 height 172
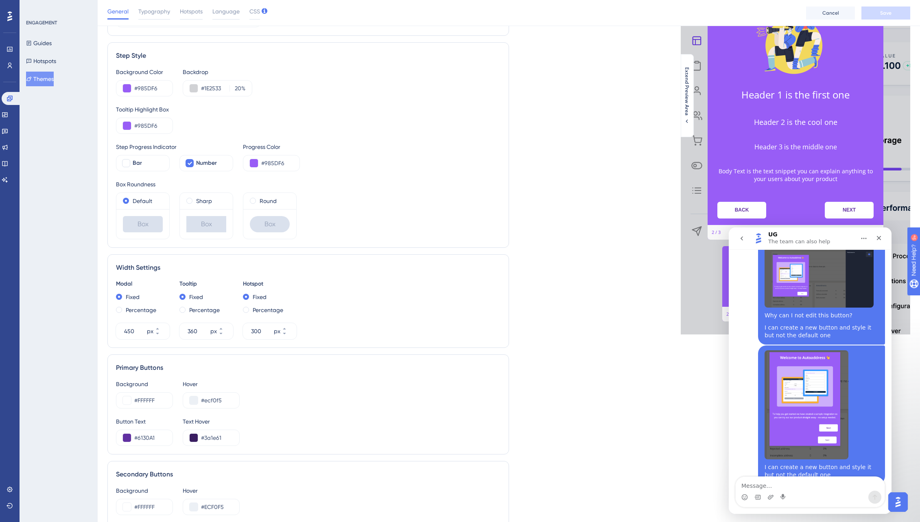
scroll to position [80, 0]
click at [706, 177] on p "Body Text is the text snippet you can explain anything to your users about your…" at bounding box center [795, 173] width 163 height 15
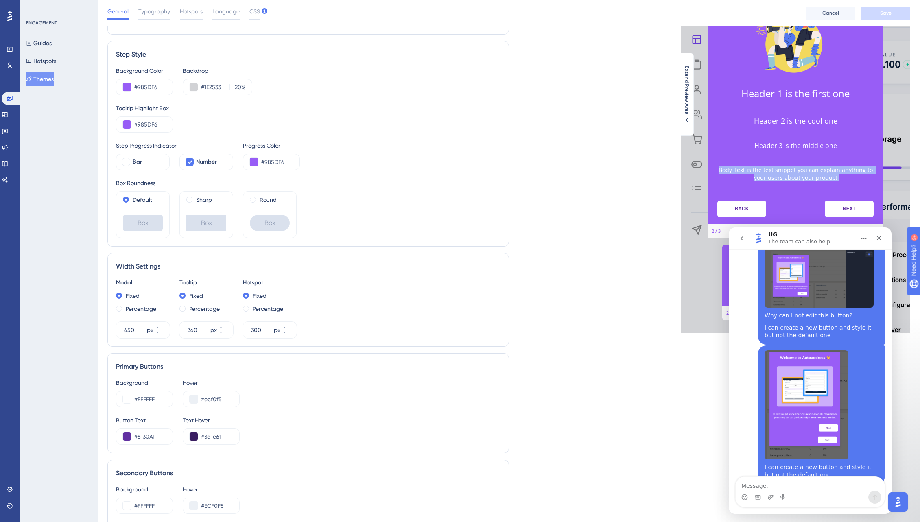
drag, startPoint x: 835, startPoint y: 177, endPoint x: 723, endPoint y: 164, distance: 113.0
click at [706, 164] on div "Body Text is the text snippet you can explain anything to your users about your…" at bounding box center [796, 178] width 176 height 31
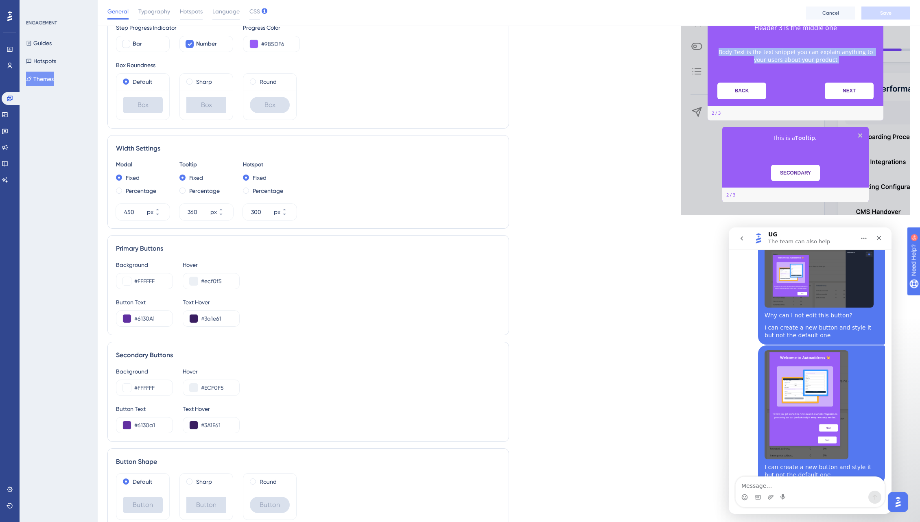
scroll to position [237, 0]
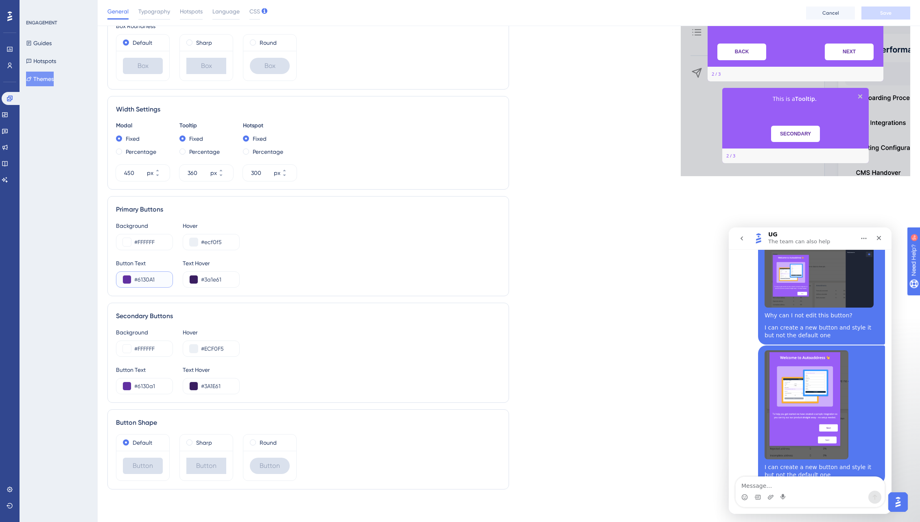
click at [129, 280] on button at bounding box center [127, 280] width 8 height 8
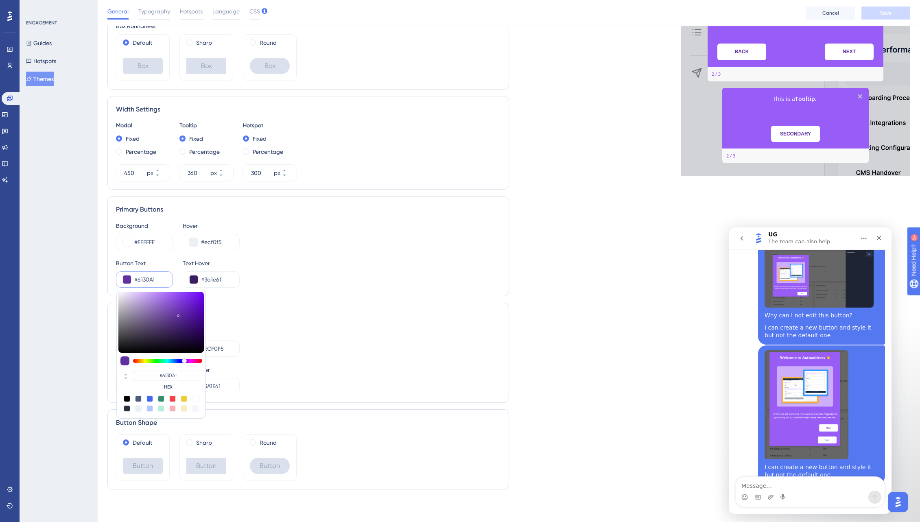
type input "#703ab8"
type input "#703AB8"
click at [177, 309] on div at bounding box center [160, 322] width 85 height 61
click at [193, 278] on button at bounding box center [194, 280] width 8 height 8
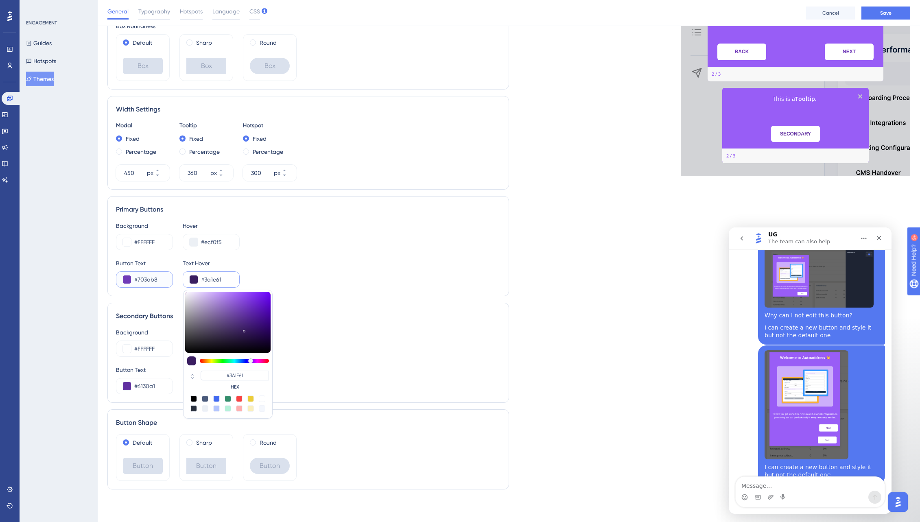
drag, startPoint x: 162, startPoint y: 280, endPoint x: 131, endPoint y: 276, distance: 31.6
click at [131, 276] on div "#703ab8" at bounding box center [144, 279] width 57 height 16
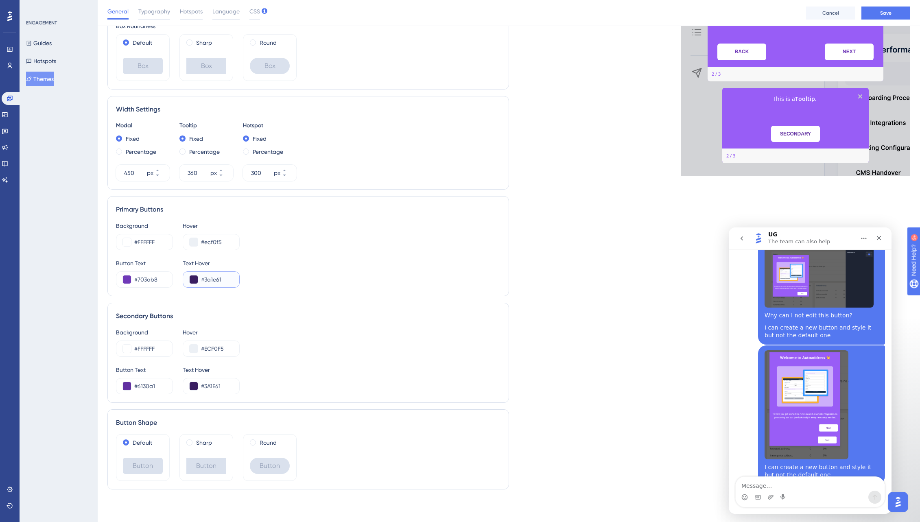
drag, startPoint x: 229, startPoint y: 280, endPoint x: 188, endPoint y: 279, distance: 40.7
click at [190, 279] on div "#3a1e61" at bounding box center [211, 279] width 57 height 16
paste input "703AB8"
click at [194, 281] on button at bounding box center [194, 280] width 8 height 8
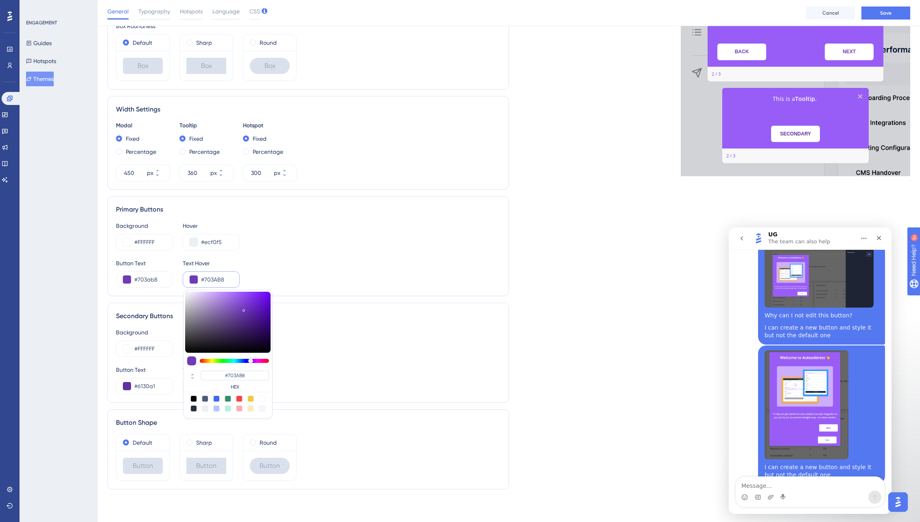
type input "#5d3199"
type input "#5D3199"
click at [243, 316] on div at bounding box center [227, 322] width 85 height 61
type input "#4b267e"
type input "#4B267E"
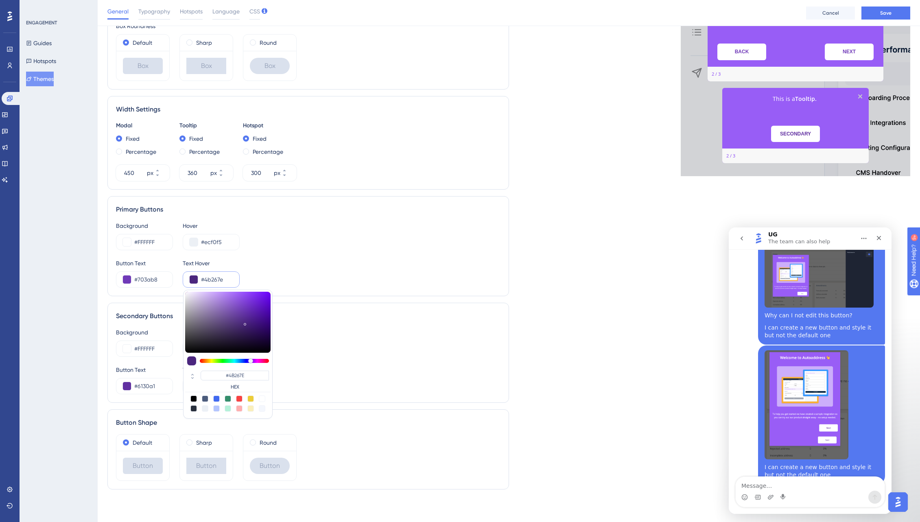
click at [245, 323] on div at bounding box center [227, 322] width 85 height 61
click at [326, 244] on div "Background #FFFFFF Hover #ecf0f5" at bounding box center [308, 235] width 385 height 29
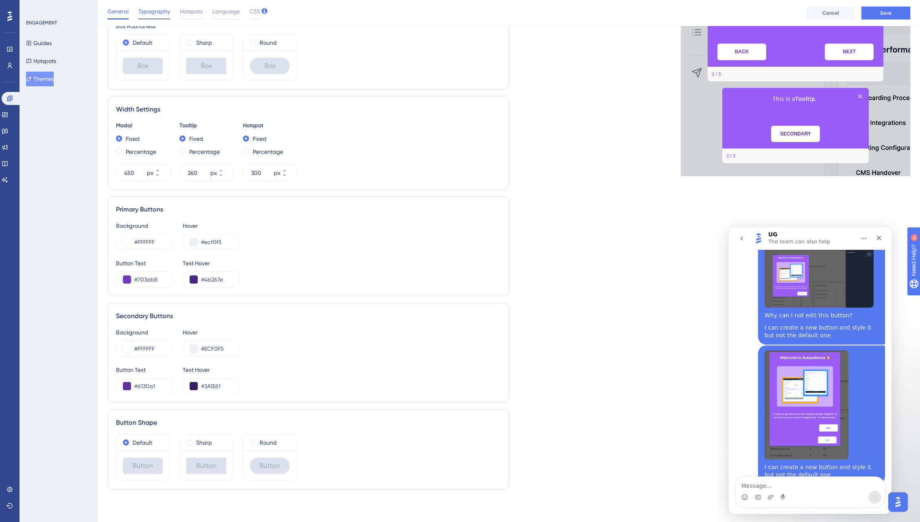
click at [157, 14] on span "Typography" at bounding box center [154, 12] width 32 height 10
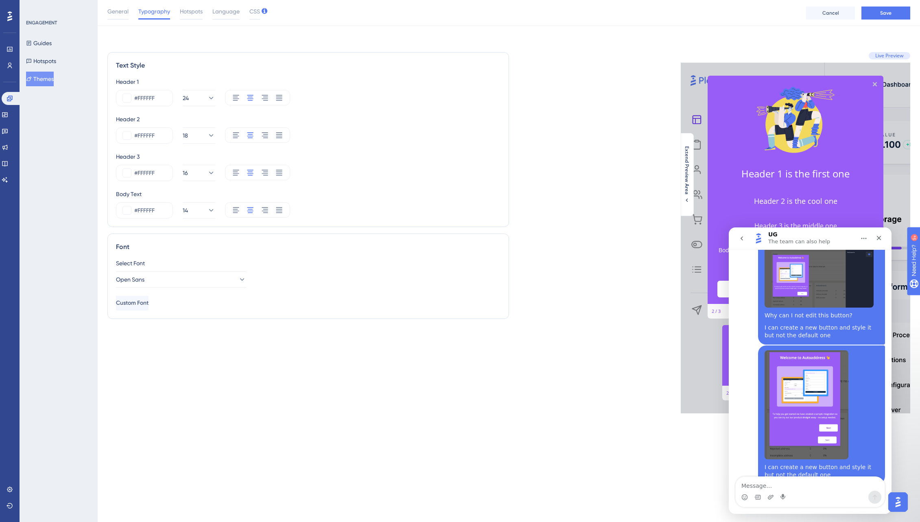
scroll to position [0, 0]
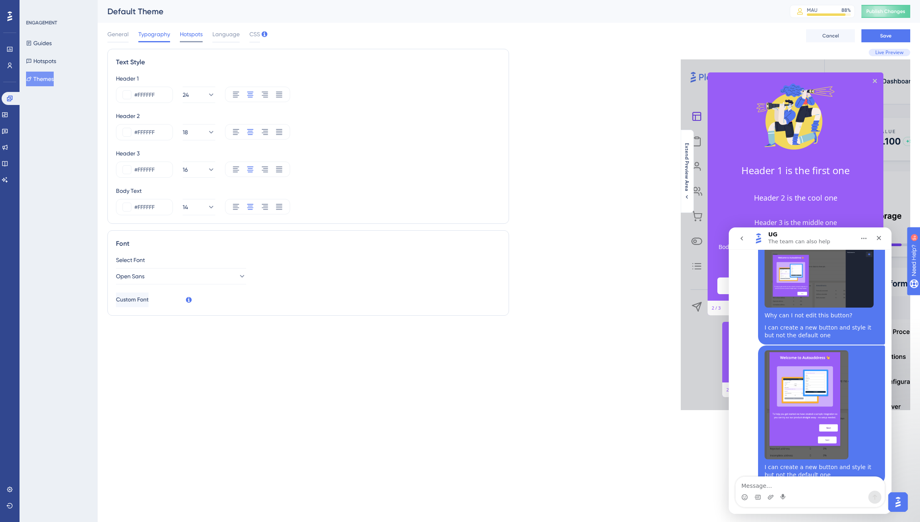
click at [190, 32] on span "Hotspots" at bounding box center [191, 34] width 23 height 10
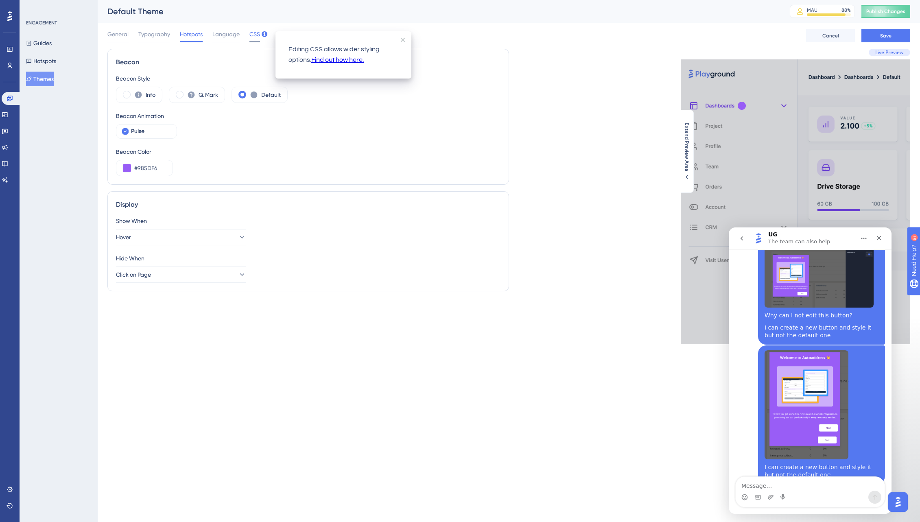
click at [253, 34] on span "CSS" at bounding box center [254, 34] width 11 height 10
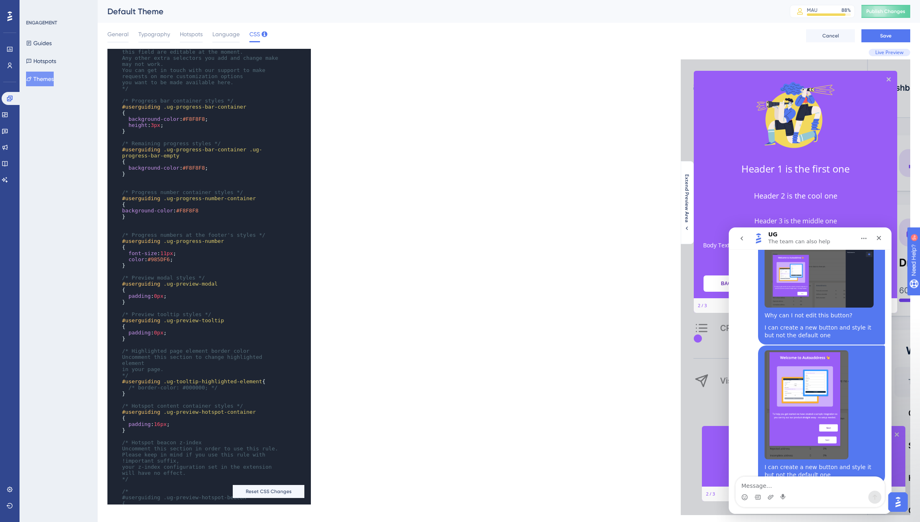
scroll to position [25, 0]
click at [706, 238] on icon "Close" at bounding box center [879, 238] width 7 height 7
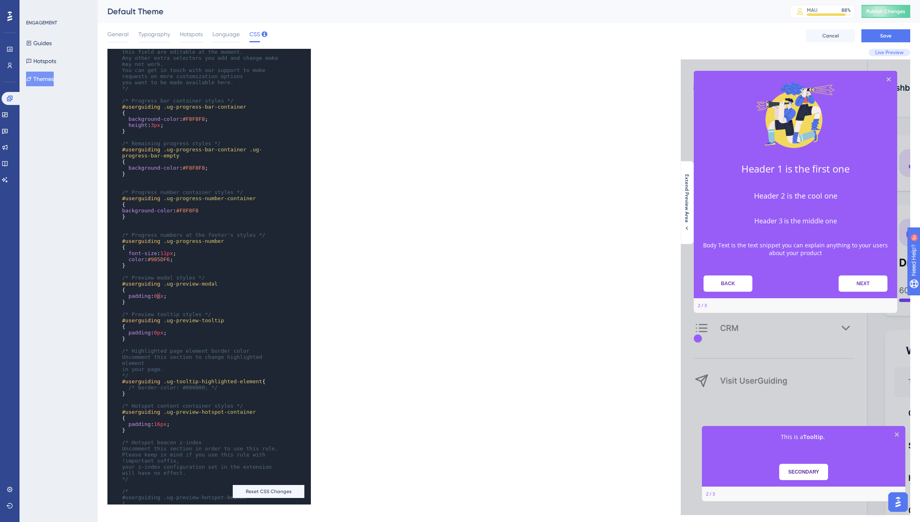
click at [161, 296] on span "0px" at bounding box center [158, 296] width 9 height 6
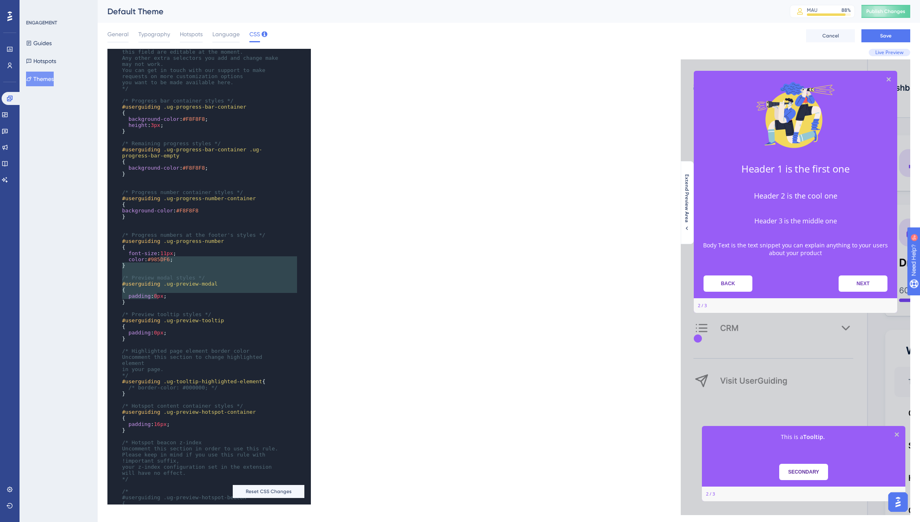
type textarea "11px; color: #985DF6; } /* Preview modal styles */ #userguiding .ug-preview-mod…"
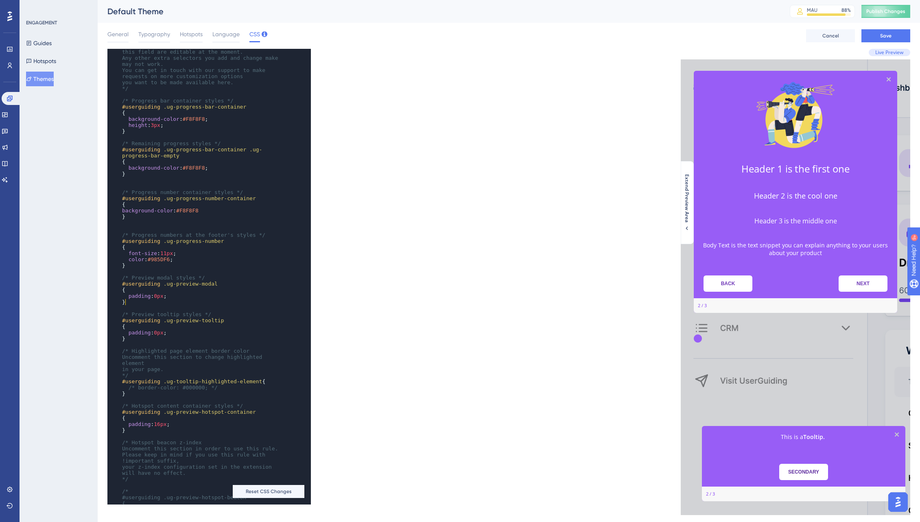
click at [167, 303] on pre "}" at bounding box center [201, 302] width 162 height 6
type textarea "0"
click at [159, 295] on span "0px" at bounding box center [158, 296] width 9 height 6
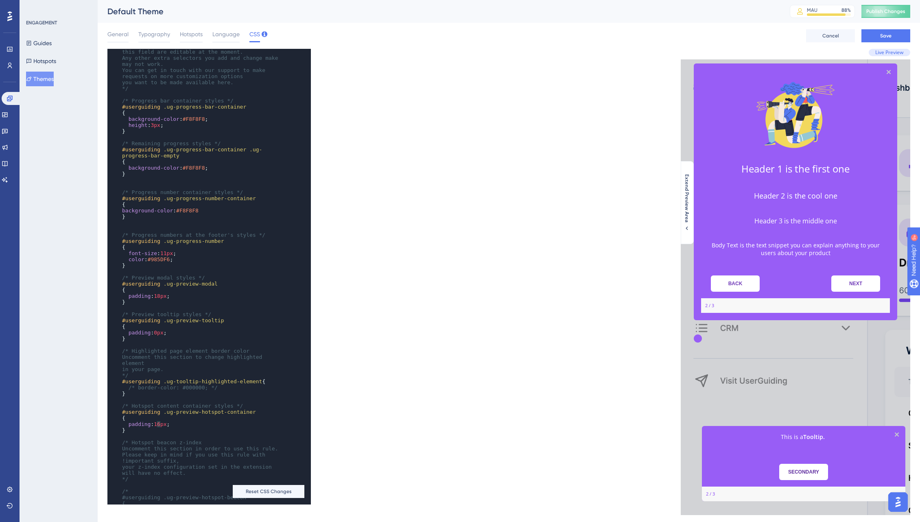
type textarea "16"
drag, startPoint x: 157, startPoint y: 424, endPoint x: 163, endPoint y: 423, distance: 6.1
click at [163, 423] on span "16px" at bounding box center [160, 424] width 13 height 6
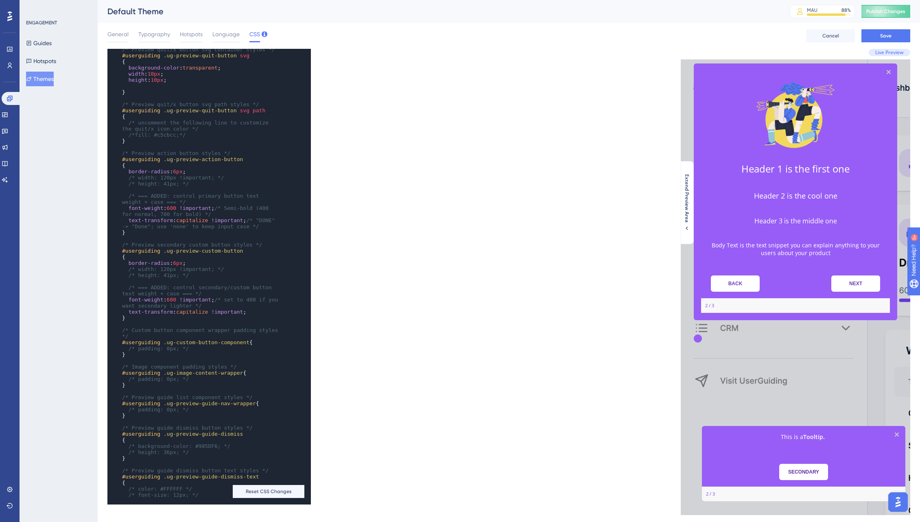
scroll to position [1004, 0]
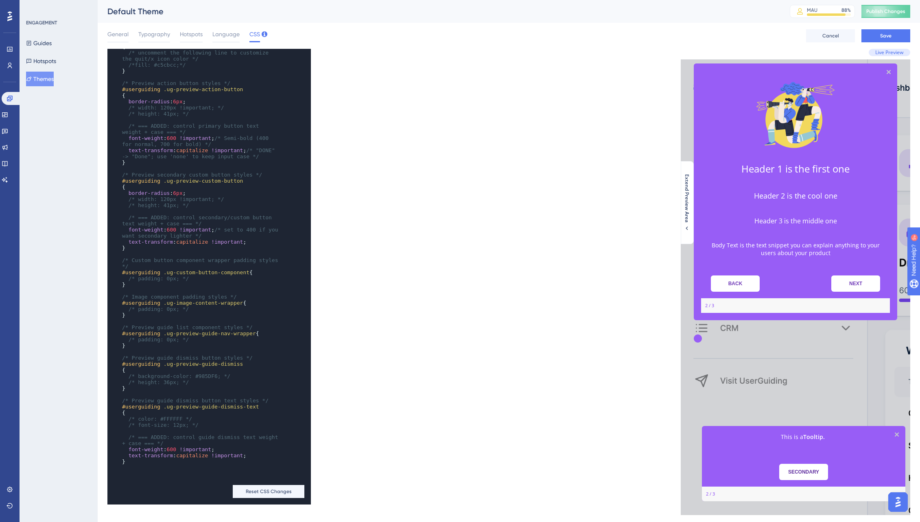
type textarea "6"
click at [173, 452] on span "600" at bounding box center [171, 449] width 9 height 6
click at [345, 451] on div "x padding : 16px ; } ​ /* Preview quit/x button outer container styles */ #user…" at bounding box center [308, 277] width 402 height 456
click at [706, 9] on span "Publish Changes" at bounding box center [885, 11] width 39 height 7
click at [706, 38] on button "Save" at bounding box center [886, 35] width 49 height 13
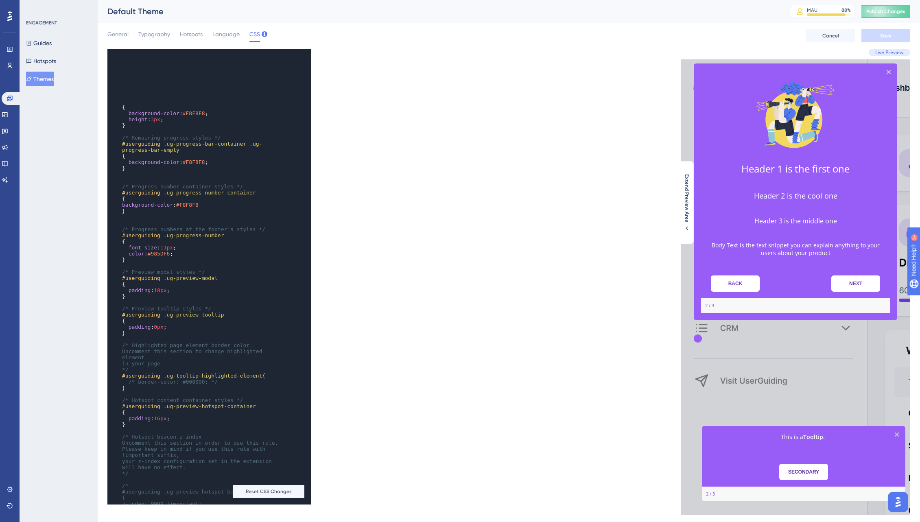
scroll to position [0, 0]
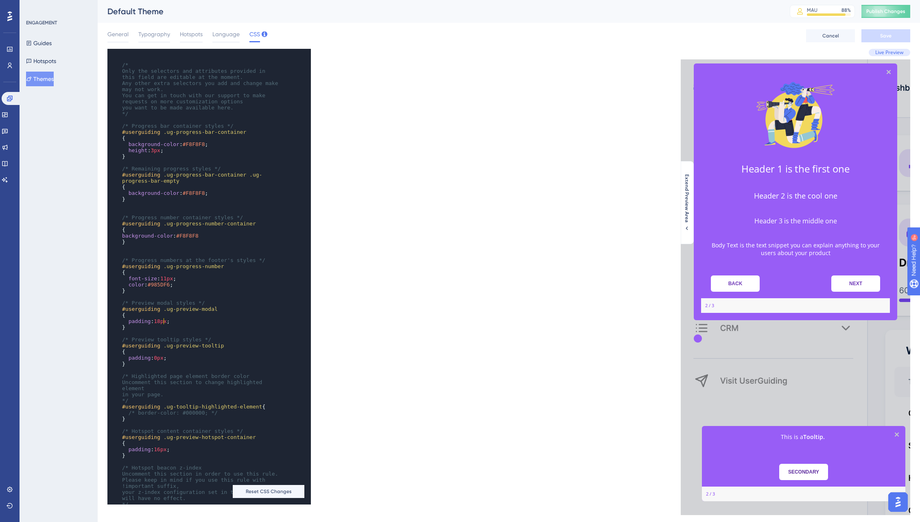
type textarea "18"
drag, startPoint x: 162, startPoint y: 321, endPoint x: 157, endPoint y: 321, distance: 5.4
click at [157, 321] on span "18px" at bounding box center [160, 321] width 13 height 6
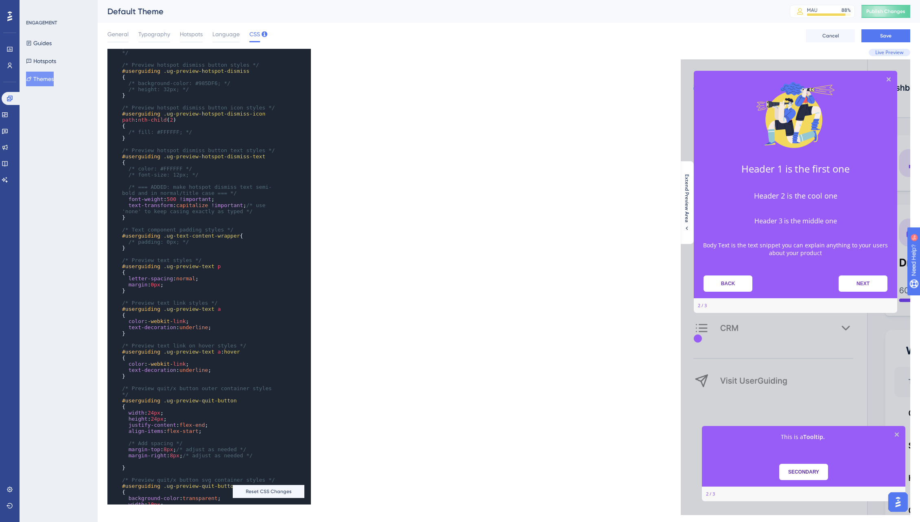
scroll to position [495, 0]
click at [706, 36] on span "Save" at bounding box center [885, 36] width 11 height 7
click at [706, 13] on span "Publish Changes" at bounding box center [885, 11] width 39 height 7
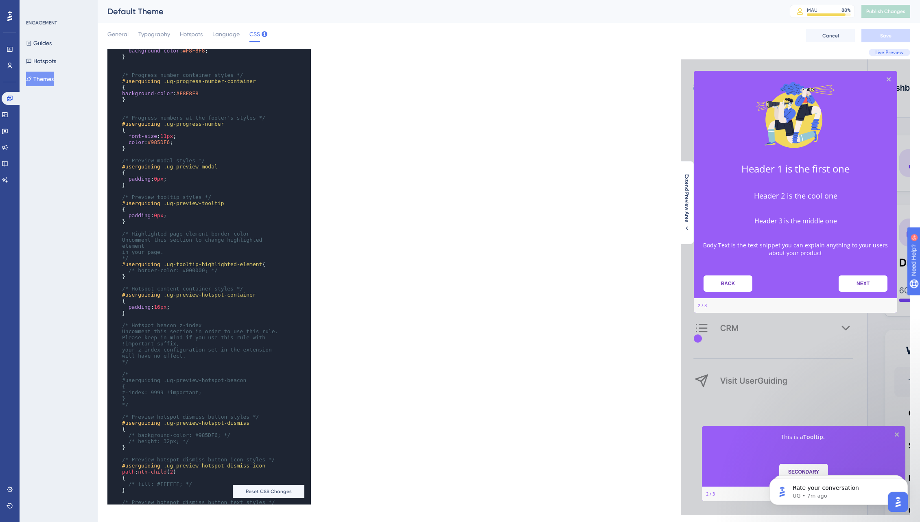
scroll to position [153, 0]
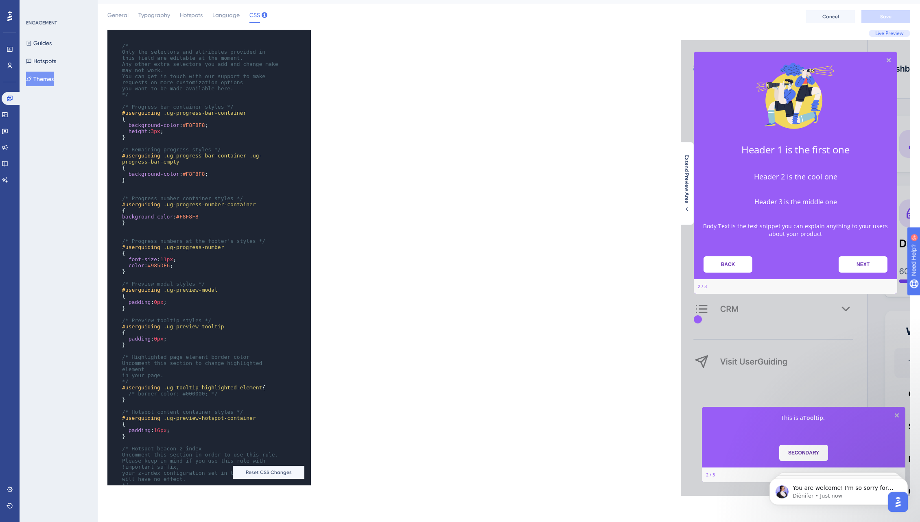
click at [182, 302] on pre "padding : 0px ;" at bounding box center [201, 302] width 162 height 6
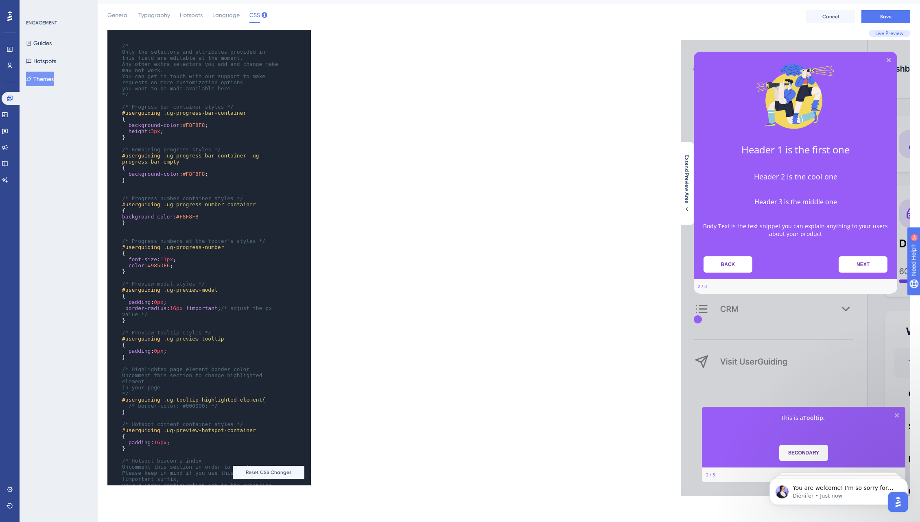
click at [179, 308] on span "16px" at bounding box center [176, 308] width 13 height 6
click at [706, 17] on button "Save" at bounding box center [886, 16] width 49 height 13
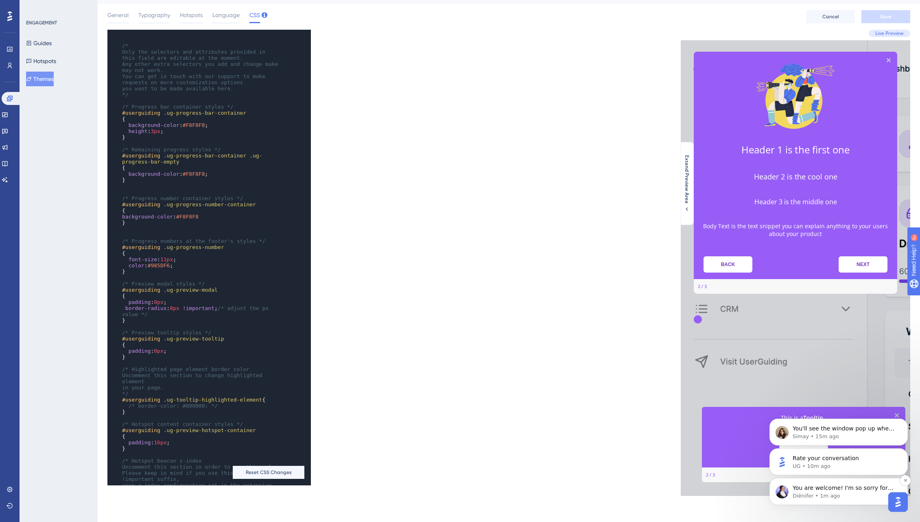
click at [706, 492] on p "You are welcome! I'm so sorry for the delay! I am checking your message and wil…" at bounding box center [845, 488] width 105 height 8
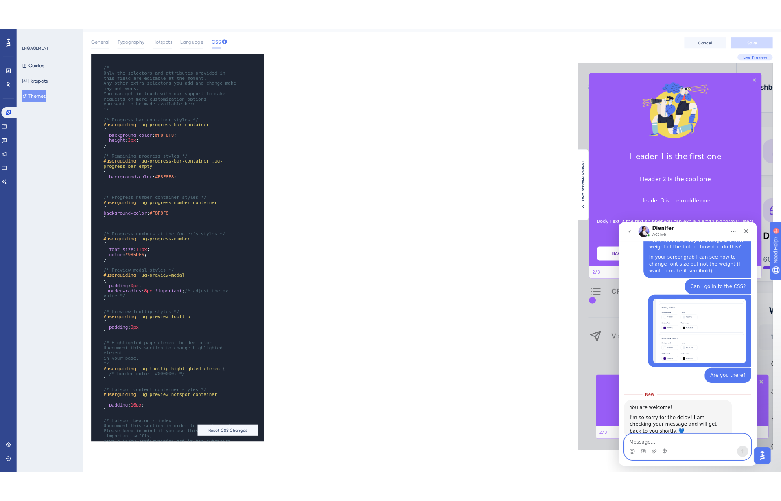
scroll to position [469, 0]
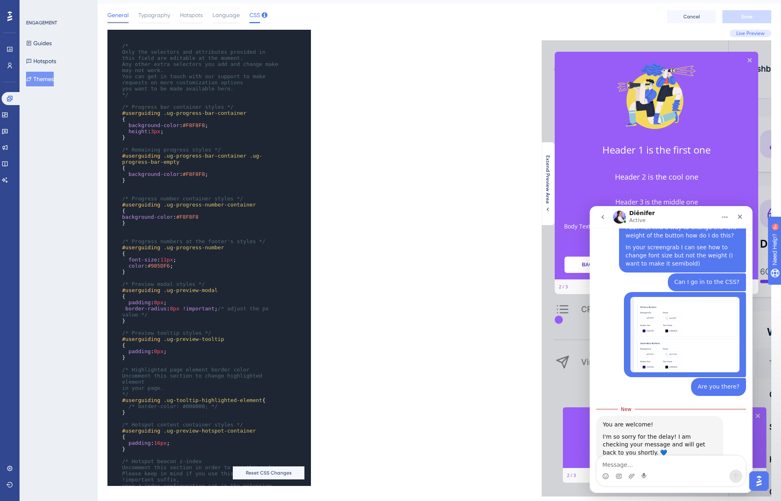
click at [114, 16] on span "General" at bounding box center [117, 15] width 21 height 10
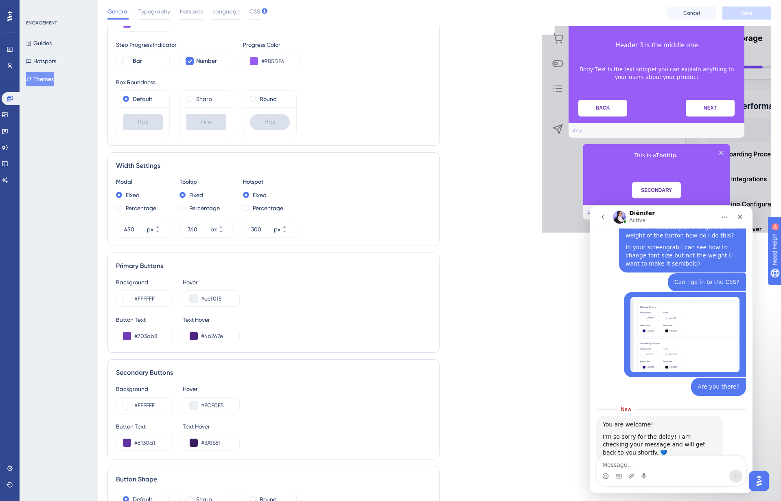
scroll to position [89, 0]
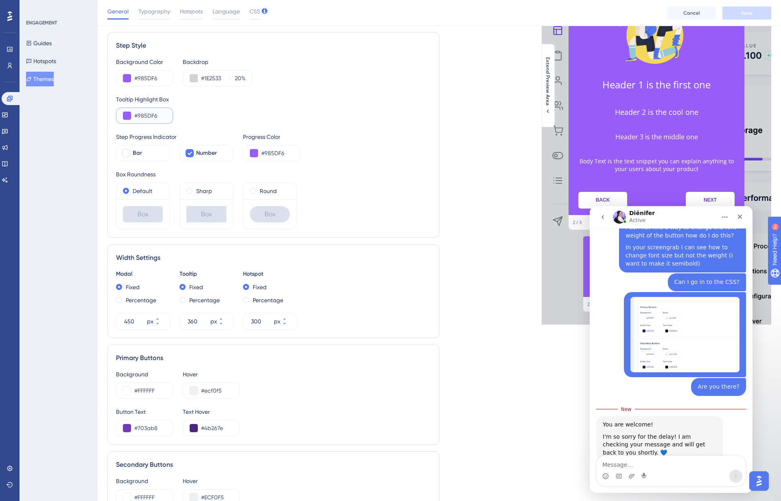
drag, startPoint x: 160, startPoint y: 115, endPoint x: 129, endPoint y: 115, distance: 30.9
click at [129, 115] on div "#985DF6" at bounding box center [144, 115] width 57 height 16
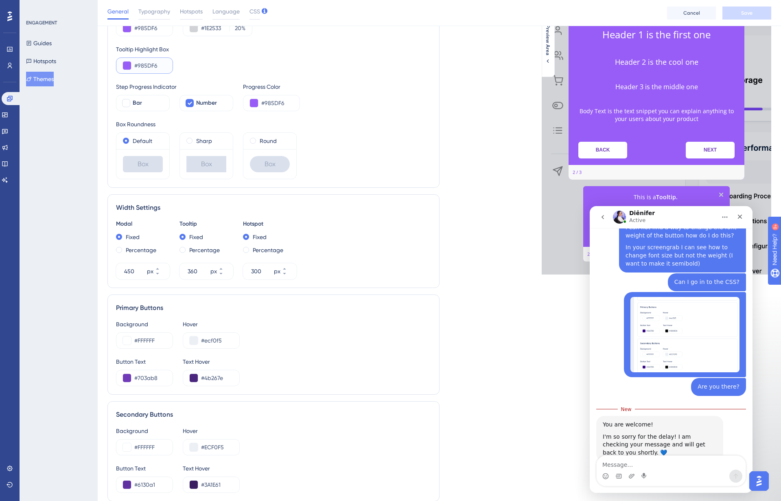
scroll to position [259, 0]
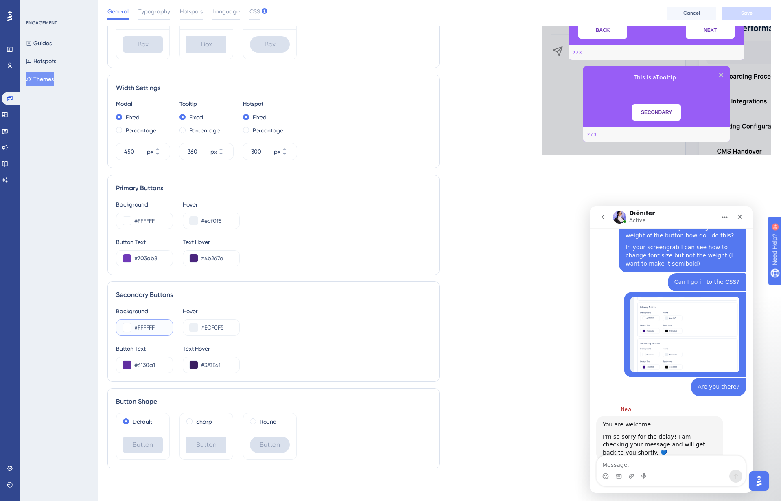
drag, startPoint x: 162, startPoint y: 327, endPoint x: 132, endPoint y: 327, distance: 30.5
click at [132, 327] on div "#FFFFFF" at bounding box center [144, 327] width 57 height 16
drag, startPoint x: 161, startPoint y: 365, endPoint x: 92, endPoint y: 359, distance: 68.6
click at [98, 359] on div "Performance Users Engagement Widgets Feedback Product Updates Knowledge Base AI…" at bounding box center [439, 114] width 683 height 746
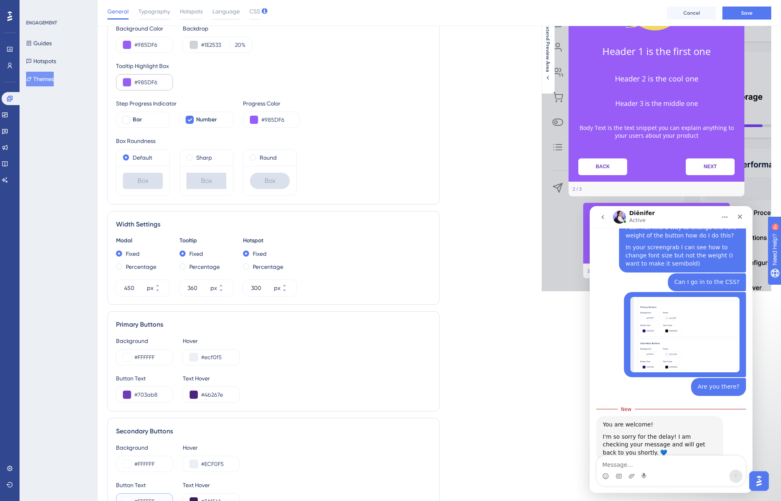
scroll to position [120, 0]
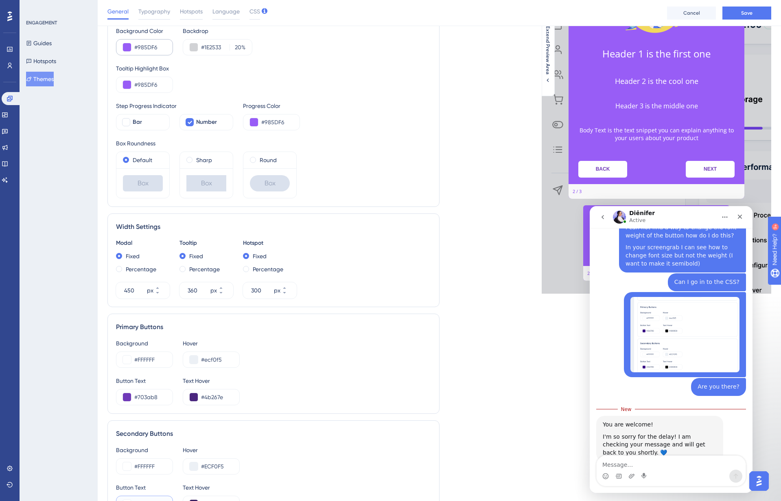
type input "#FFFFFF"
drag, startPoint x: 162, startPoint y: 47, endPoint x: 120, endPoint y: 46, distance: 41.5
click at [120, 46] on div "#985DF6" at bounding box center [144, 47] width 57 height 16
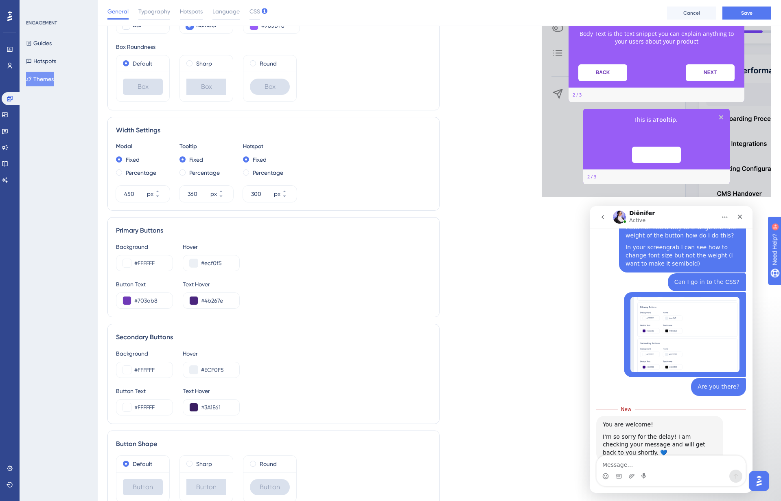
scroll to position [259, 0]
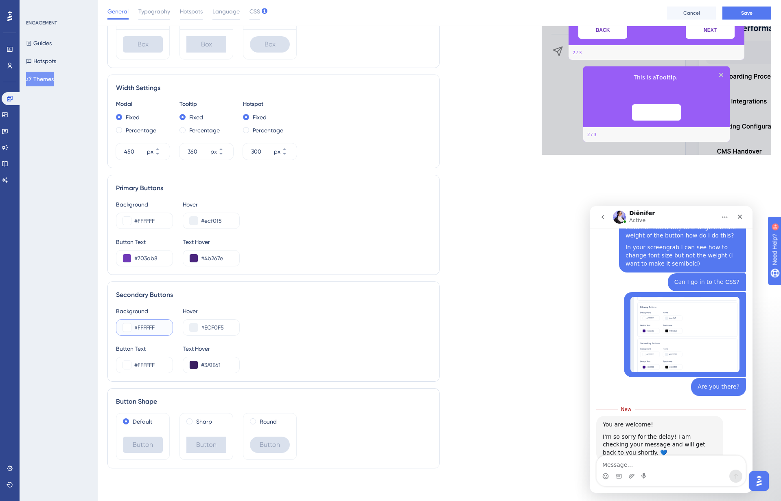
drag, startPoint x: 159, startPoint y: 325, endPoint x: 125, endPoint y: 322, distance: 34.7
click at [125, 322] on div "#FFFFFF" at bounding box center [144, 327] width 57 height 16
paste input "985DF6"
type input "#985DF6"
click at [346, 347] on div "Button Text #FFFFFF Text Hover #3A1E61" at bounding box center [273, 357] width 315 height 29
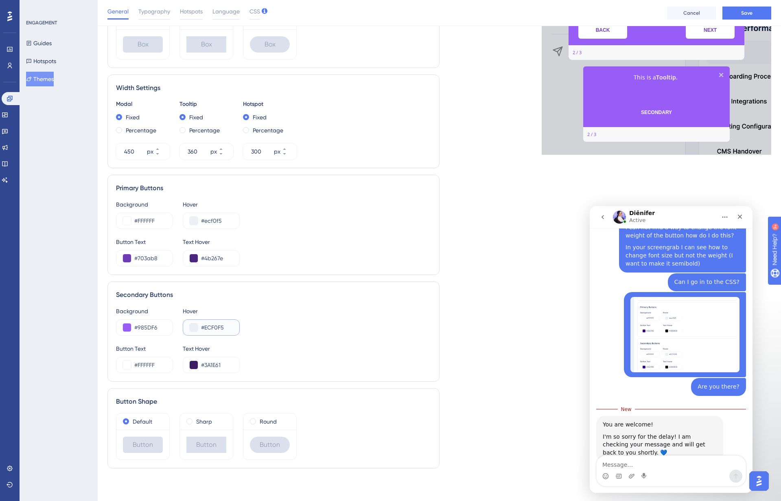
drag, startPoint x: 230, startPoint y: 327, endPoint x: 176, endPoint y: 321, distance: 54.1
click at [176, 321] on div "Background #985DF6 Hover #ECF0F5" at bounding box center [273, 320] width 315 height 29
paste input "985DF6"
click at [191, 328] on button at bounding box center [194, 327] width 8 height 8
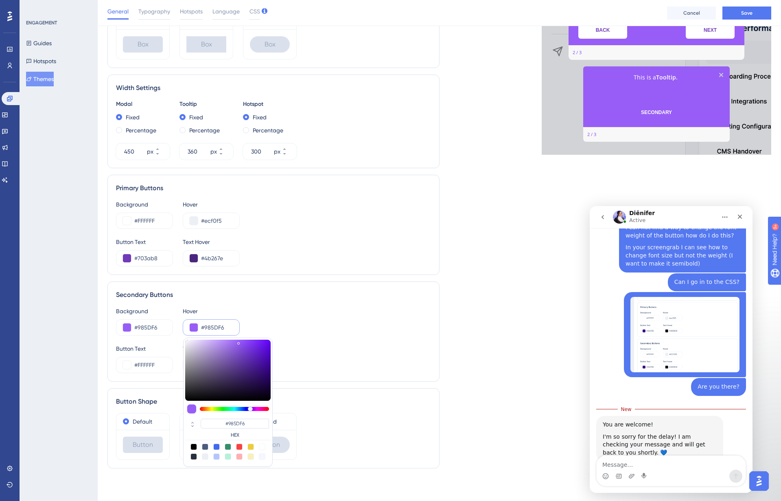
type input "#8853dd"
type input "#8853DD"
click at [238, 348] on div at bounding box center [227, 369] width 85 height 61
click at [315, 331] on div "Background #985DF6 Hover #8853dd #8853DD HEX" at bounding box center [273, 320] width 315 height 29
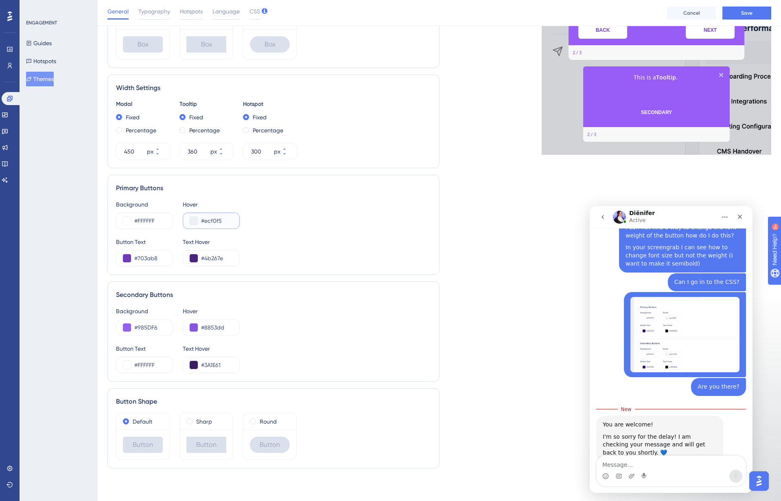
drag, startPoint x: 224, startPoint y: 221, endPoint x: 192, endPoint y: 217, distance: 32.0
click at [192, 217] on div "#ecf0f5" at bounding box center [211, 220] width 57 height 16
drag, startPoint x: 227, startPoint y: 365, endPoint x: 191, endPoint y: 363, distance: 36.3
click at [191, 363] on div "#3A1E61" at bounding box center [211, 364] width 57 height 16
paste input "ECF0F5"
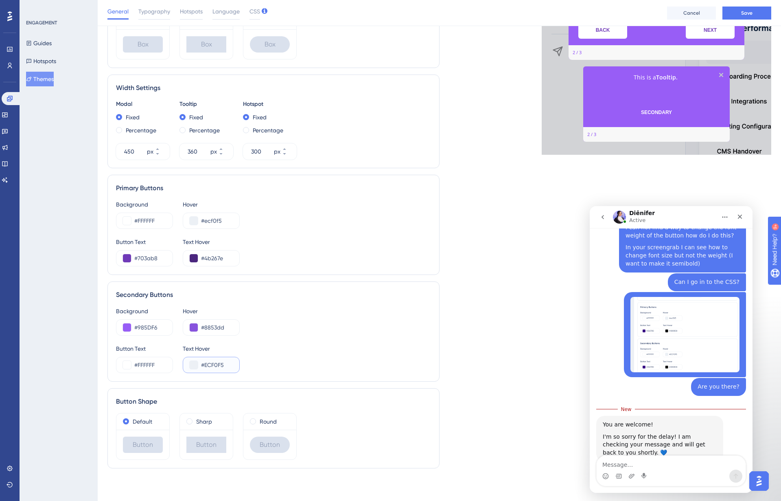
click at [195, 364] on button at bounding box center [194, 365] width 8 height 8
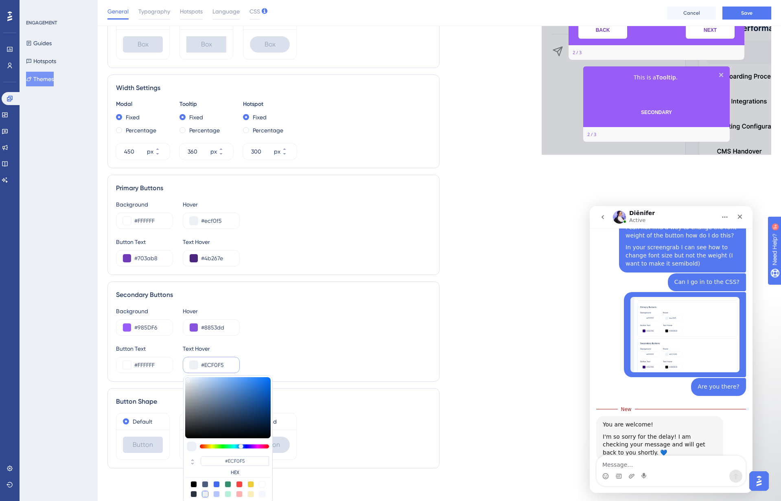
type input "#f4f9ff"
type input "#F4F9FF"
click at [189, 377] on div at bounding box center [227, 407] width 85 height 61
click at [321, 352] on div "Button Text #FFFFFF Text Hover #f4f9ff #F4F9FF HEX" at bounding box center [273, 357] width 315 height 29
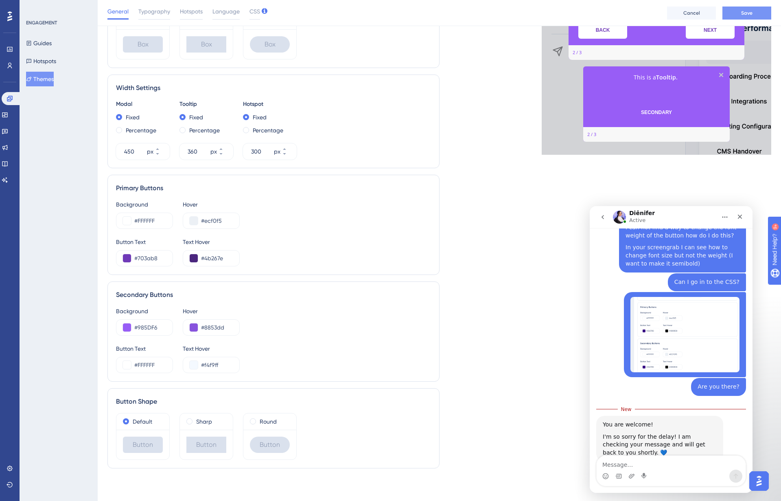
click at [706, 11] on span "Save" at bounding box center [746, 13] width 11 height 7
click at [623, 464] on textarea "Message…" at bounding box center [671, 462] width 149 height 14
type textarea "Don't worry"
drag, startPoint x: 641, startPoint y: 460, endPoint x: 1168, endPoint y: 667, distance: 566.2
click at [590, 464] on html "Diênifer Active We help your business grow with better user onboarding, automat…" at bounding box center [671, 349] width 163 height 286
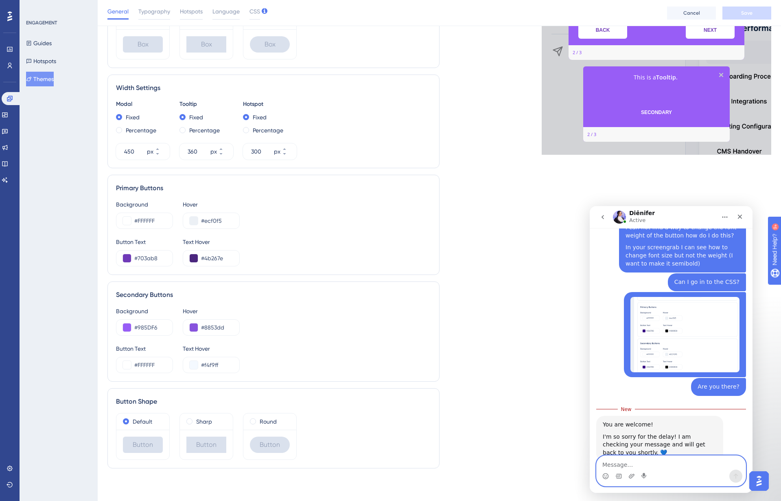
click at [624, 465] on textarea "Message…" at bounding box center [671, 462] width 149 height 14
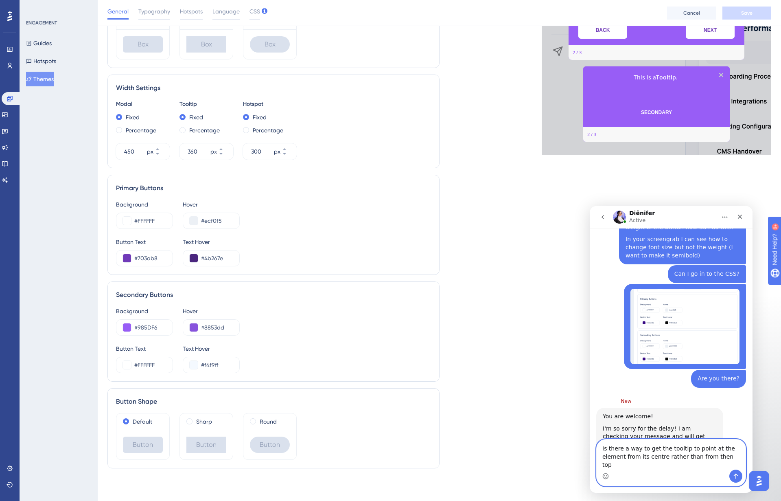
type textarea "Is there a way to get the tooltip to point at the element from its centre rathe…"
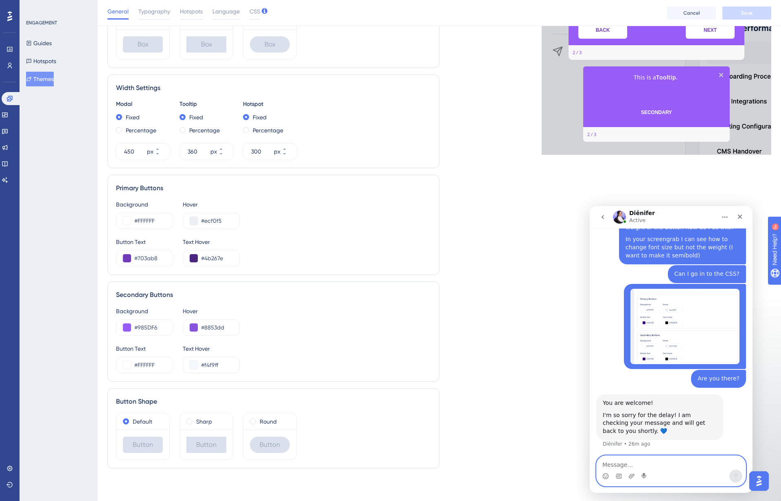
scroll to position [496, 0]
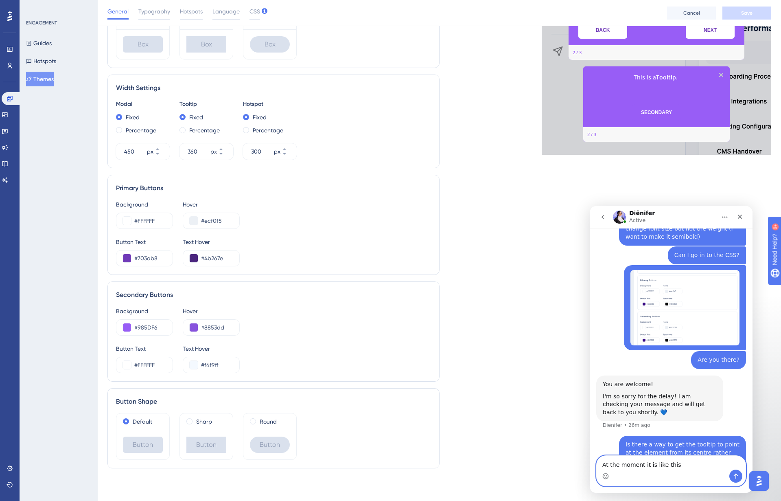
type textarea "At the moment it is like this"
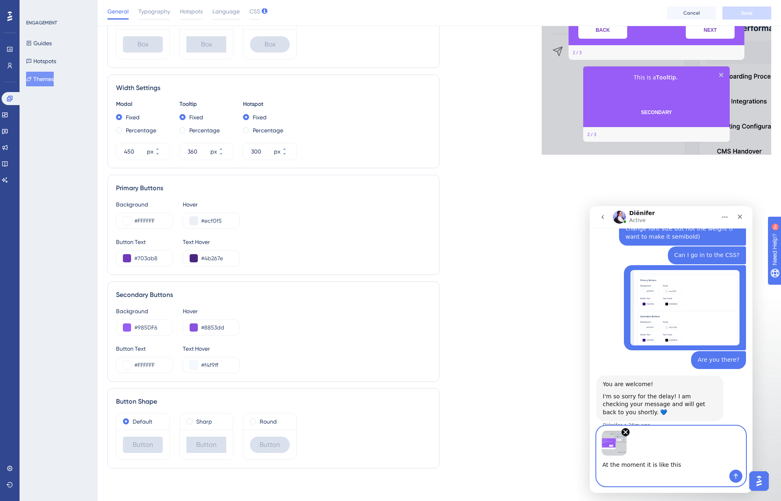
scroll to position [526, 0]
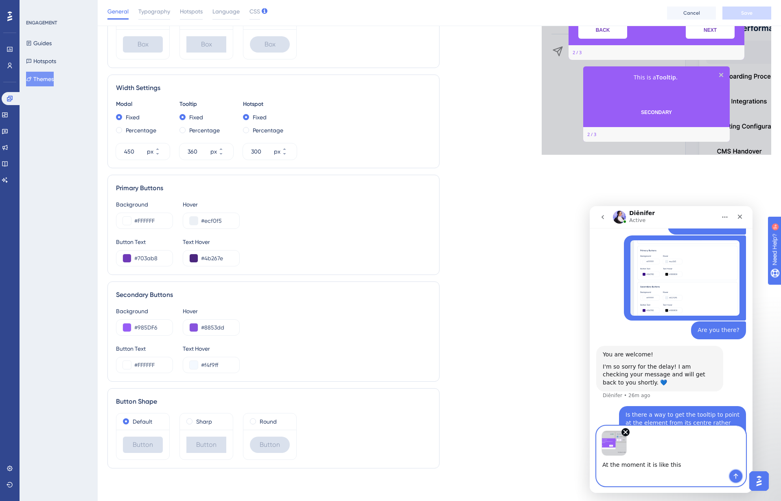
click at [706, 475] on icon "Send a message…" at bounding box center [736, 475] width 7 height 7
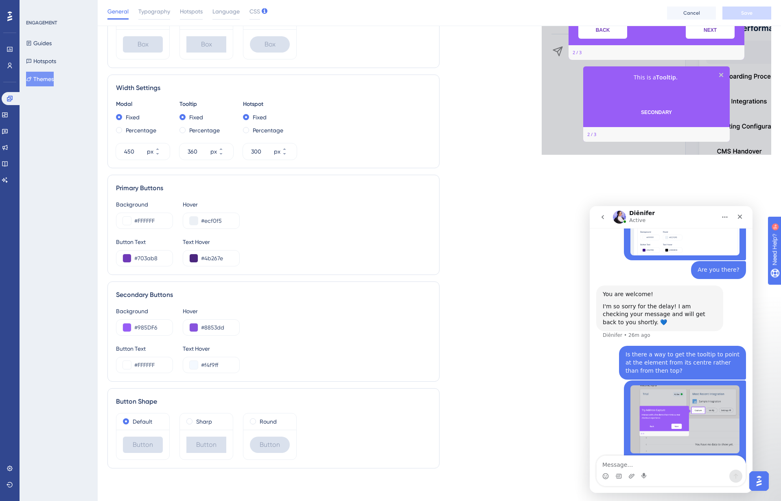
scroll to position [586, 0]
type textarea "But I want it like this"
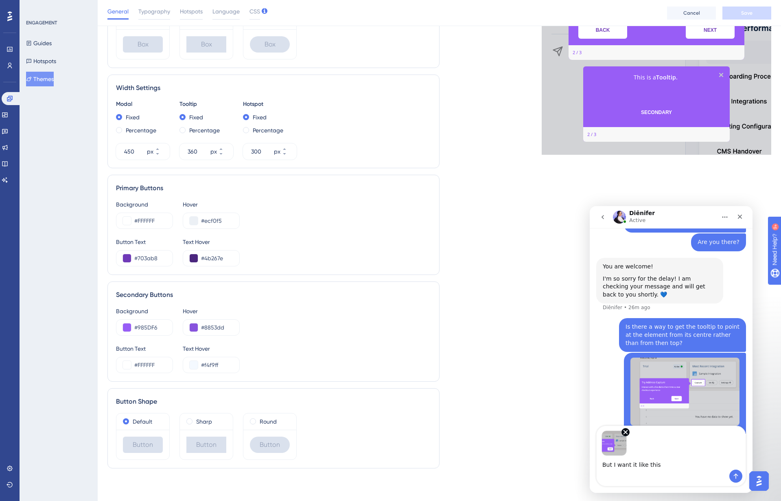
scroll to position [616, 0]
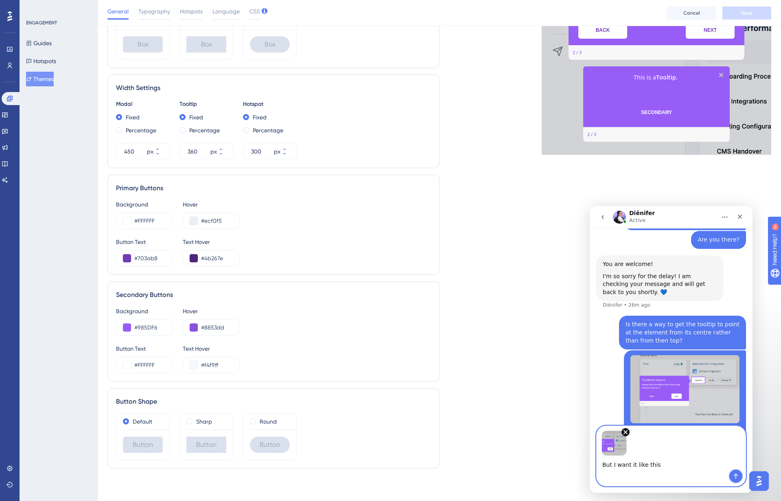
click at [706, 473] on icon "Send a message…" at bounding box center [736, 475] width 7 height 7
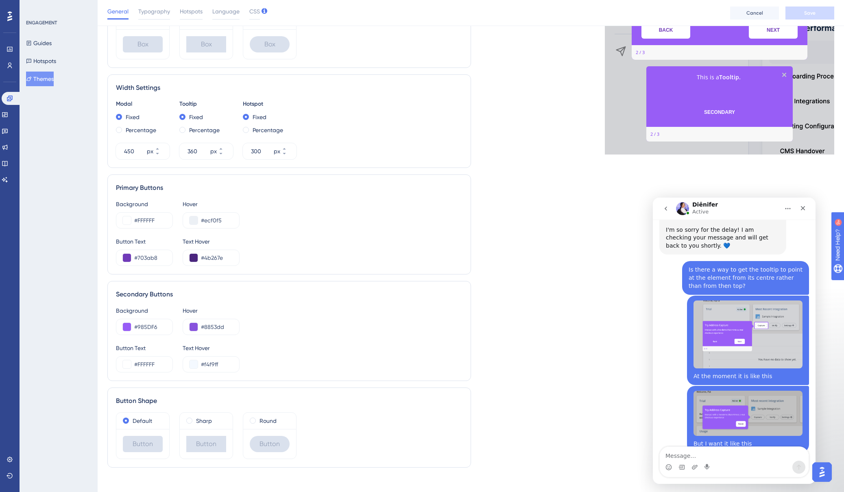
scroll to position [686, 0]
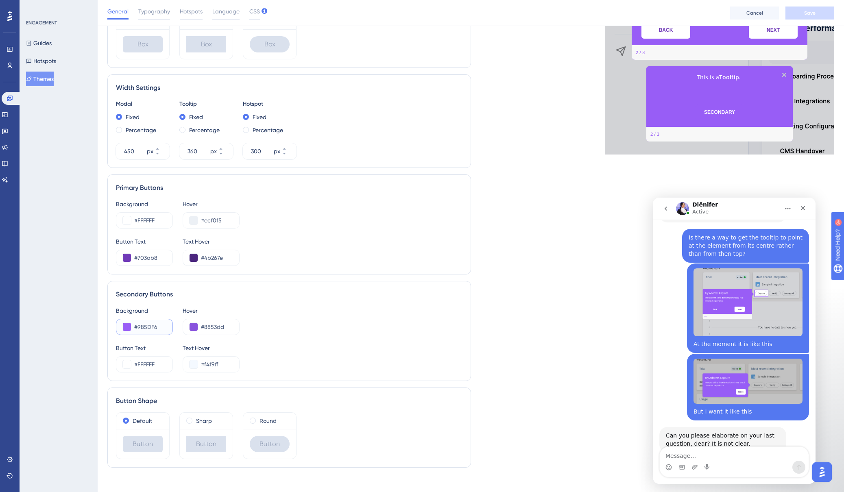
drag, startPoint x: 160, startPoint y: 328, endPoint x: 110, endPoint y: 325, distance: 50.5
click at [110, 325] on div "Secondary Buttons Background #985DF6 Hover #8853dd Button Text #FFFFFF Text Hov…" at bounding box center [289, 331] width 364 height 100
drag, startPoint x: 234, startPoint y: 327, endPoint x: 184, endPoint y: 326, distance: 50.5
click at [184, 326] on div "#8853dd" at bounding box center [211, 327] width 57 height 16
click at [348, 347] on div "Button Text #FFFFFF Text Hover #f4f9ff" at bounding box center [289, 357] width 347 height 29
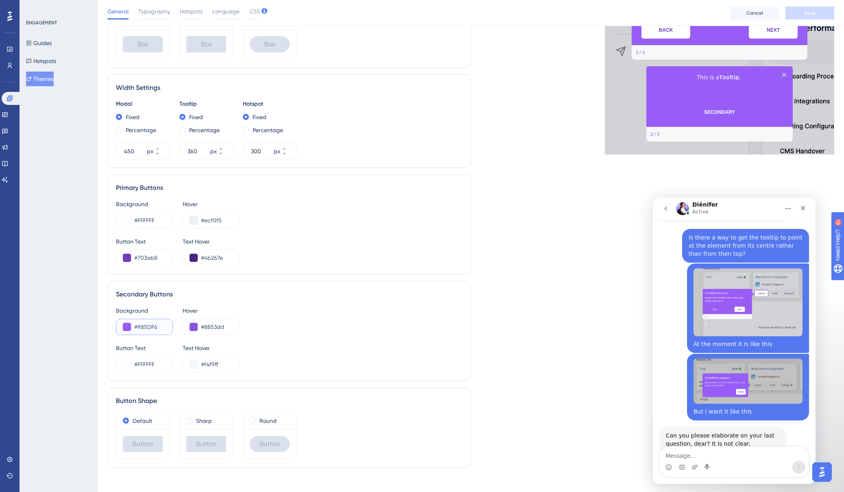
drag, startPoint x: 138, startPoint y: 327, endPoint x: 168, endPoint y: 325, distance: 31.0
click at [168, 325] on div "#985DF6" at bounding box center [144, 327] width 57 height 16
click at [212, 327] on input "#8853dd" at bounding box center [217, 327] width 32 height 10
drag, startPoint x: 205, startPoint y: 326, endPoint x: 248, endPoint y: 332, distance: 43.6
click at [248, 332] on div "Background #985DF6 Hover #8853dd" at bounding box center [289, 320] width 347 height 29
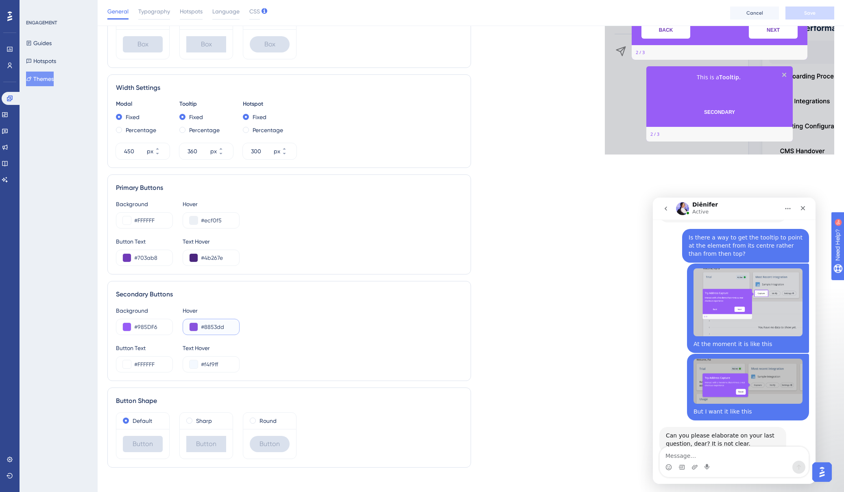
paste input "985DF6"
type input "#985DF6"
click at [303, 334] on div "Background #985DF6 Hover #985DF6" at bounding box center [289, 320] width 347 height 29
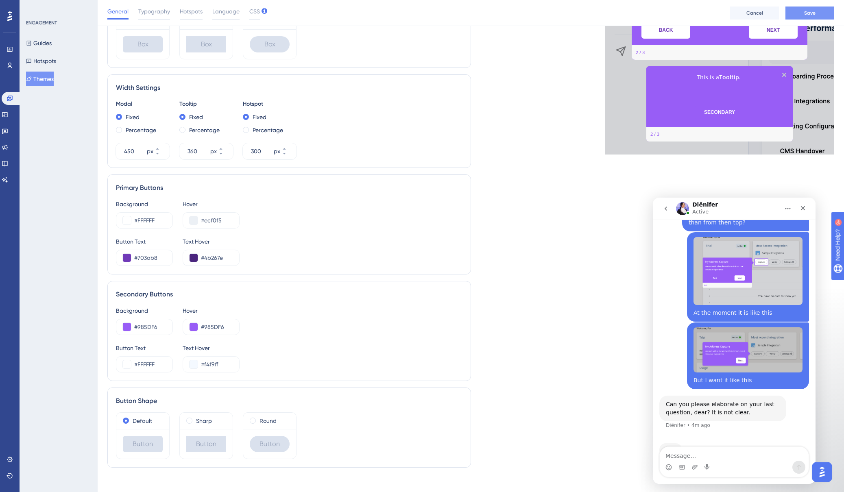
click at [706, 11] on button "Save" at bounding box center [810, 13] width 49 height 13
click at [680, 456] on textarea "Message…" at bounding box center [734, 454] width 149 height 14
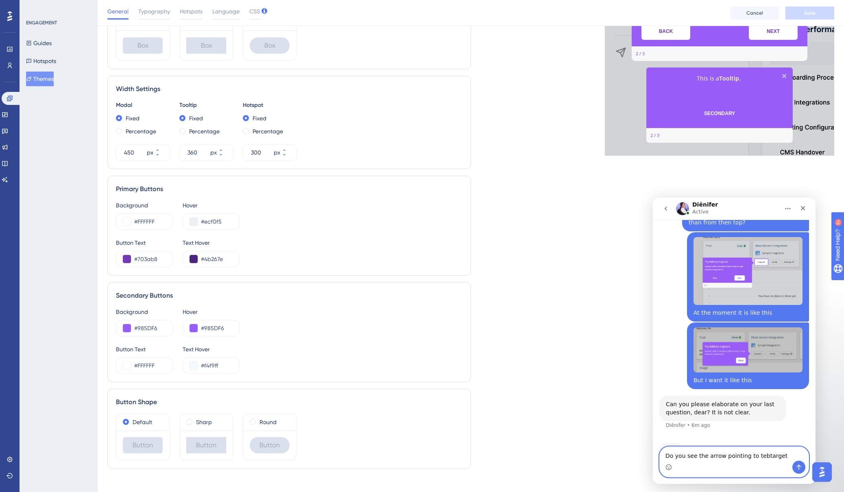
click at [706, 458] on textarea "Do you see the arrow pointing to tebtarget" at bounding box center [734, 454] width 149 height 14
click at [706, 457] on textarea "Do you see the arrow pointing to the target" at bounding box center [734, 454] width 149 height 14
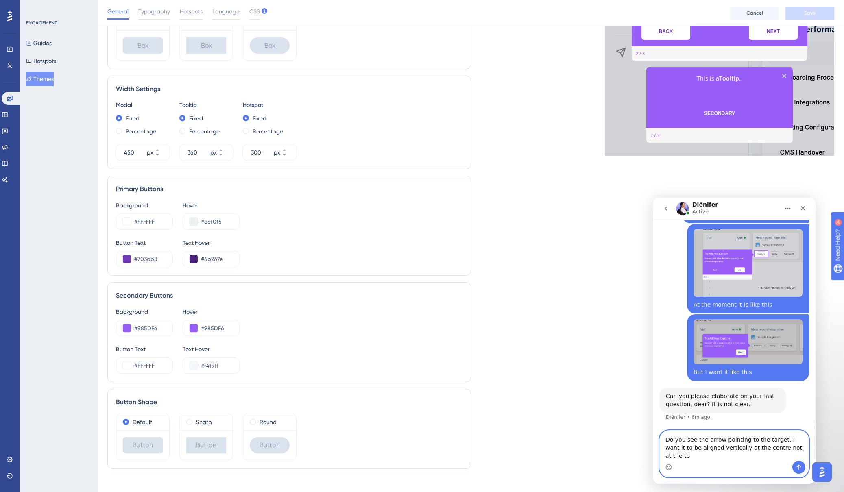
type textarea "Do you see the arrow pointing to the target, I want it to be aligned vertically…"
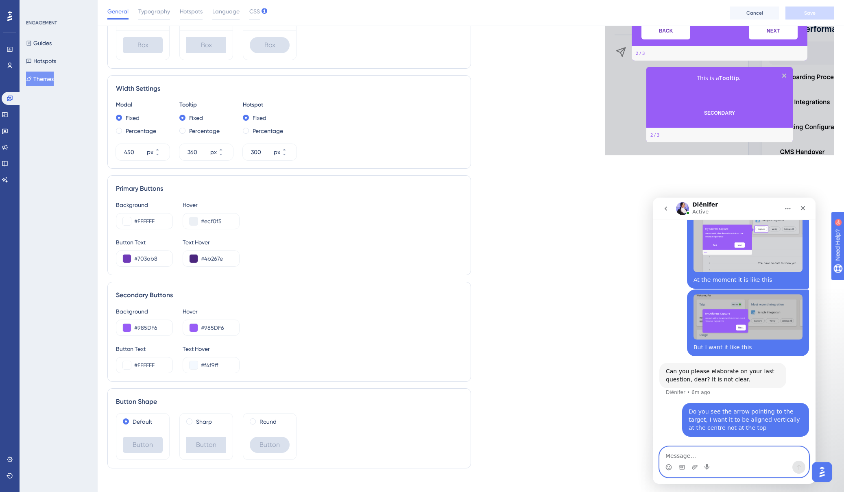
scroll to position [726, 0]
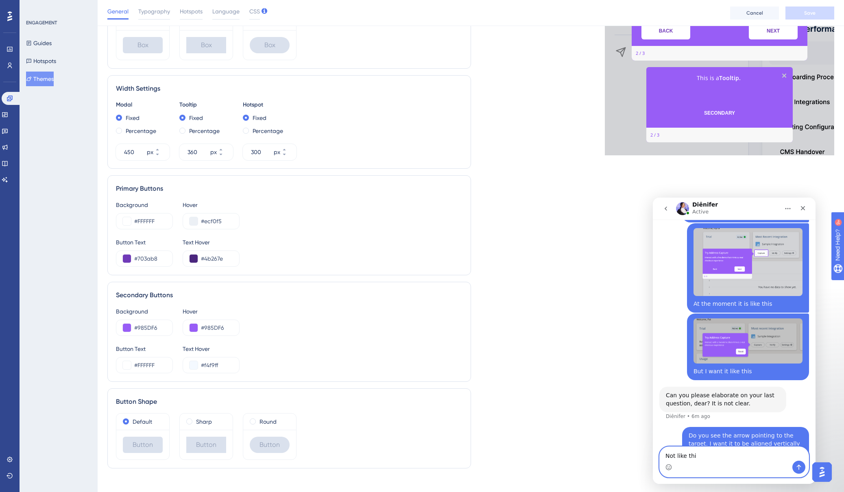
type textarea "Not like this"
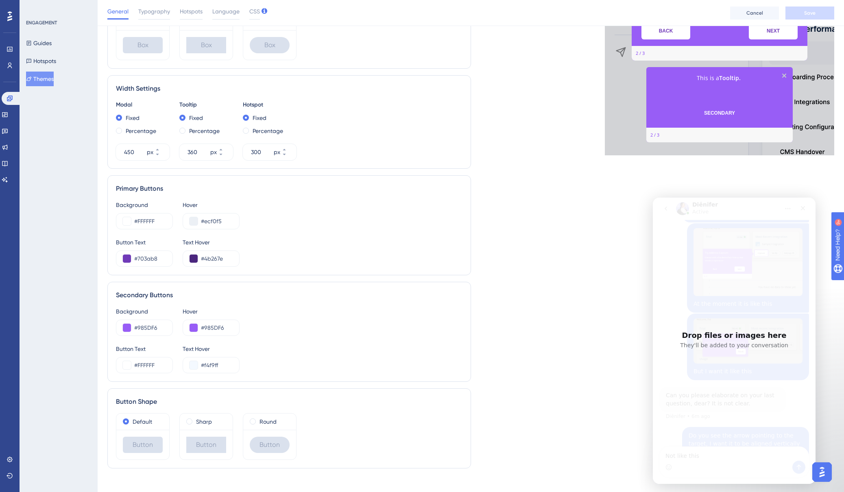
scroll to position [756, 0]
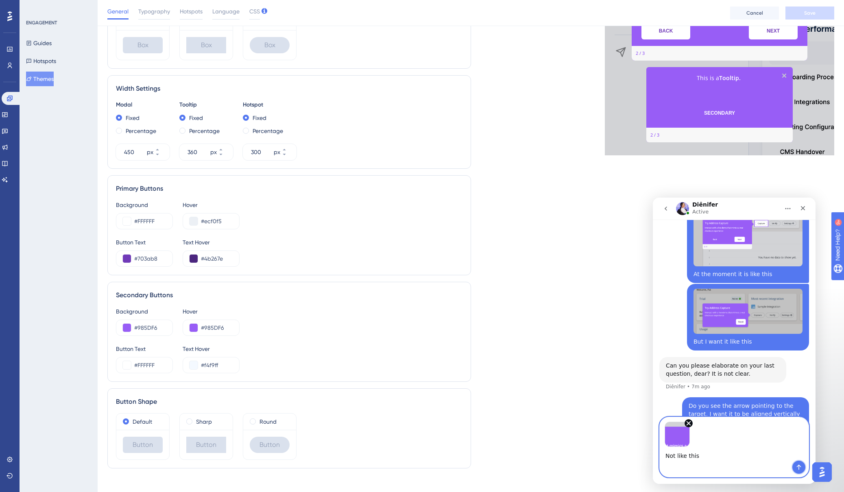
click at [706, 468] on icon "Send a message…" at bounding box center [799, 467] width 7 height 7
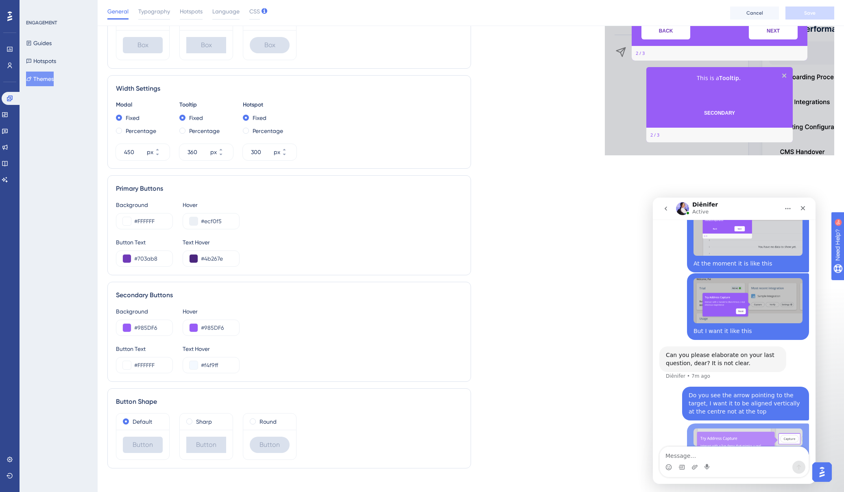
scroll to position [767, 0]
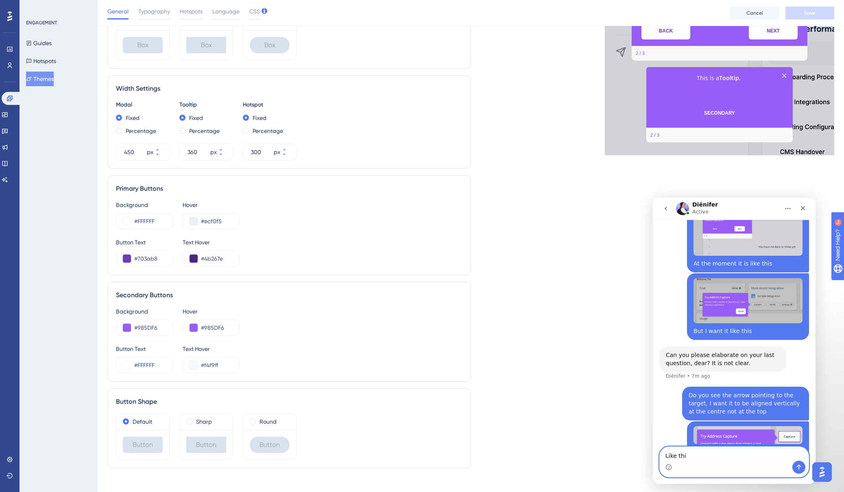
type textarea "Like this"
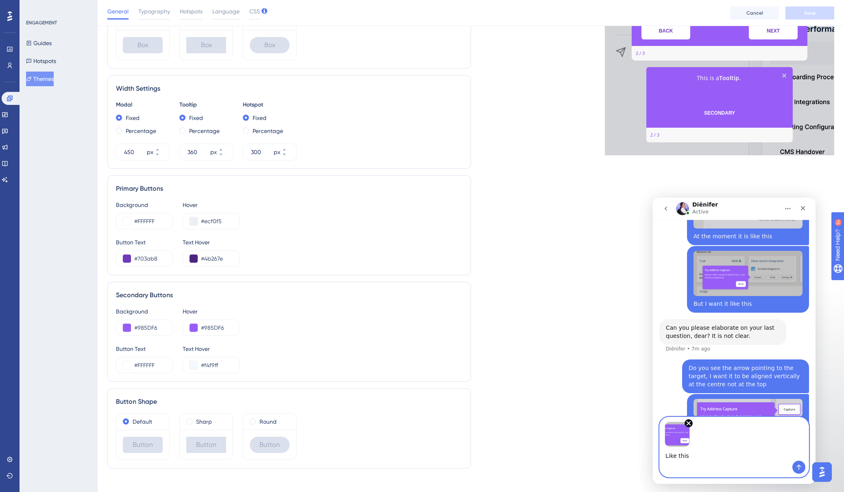
scroll to position [796, 0]
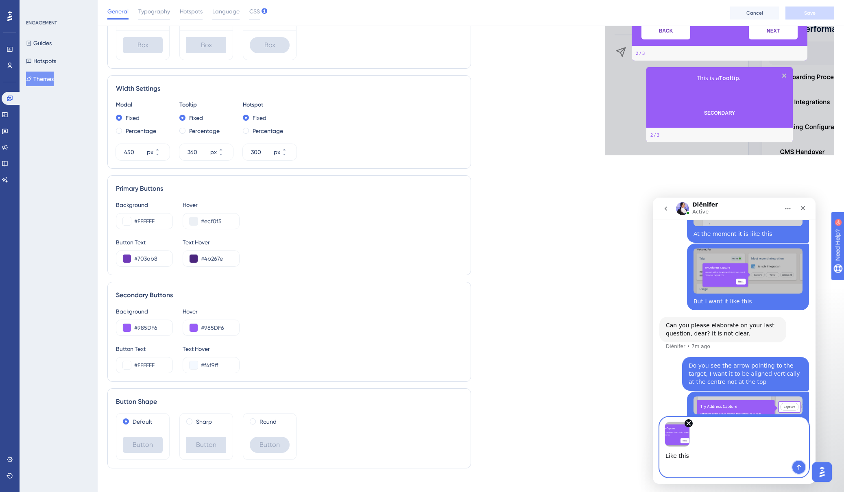
click at [706, 466] on icon "Send a message…" at bounding box center [799, 467] width 7 height 7
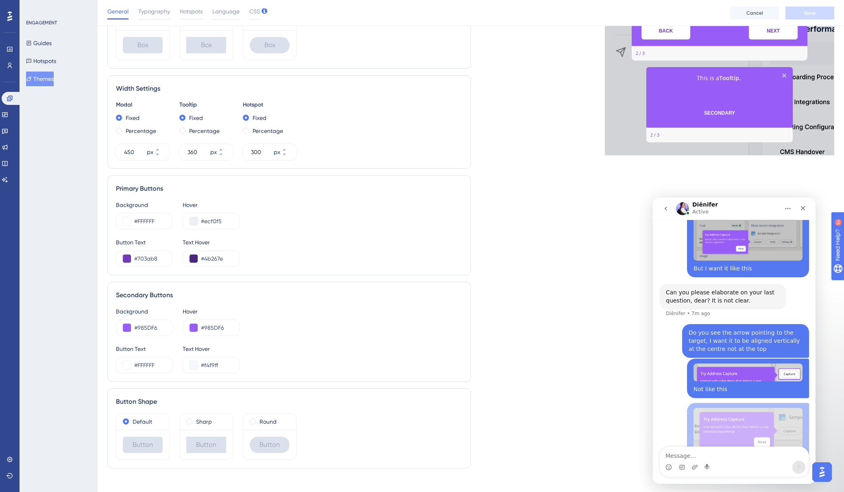
scroll to position [834, 0]
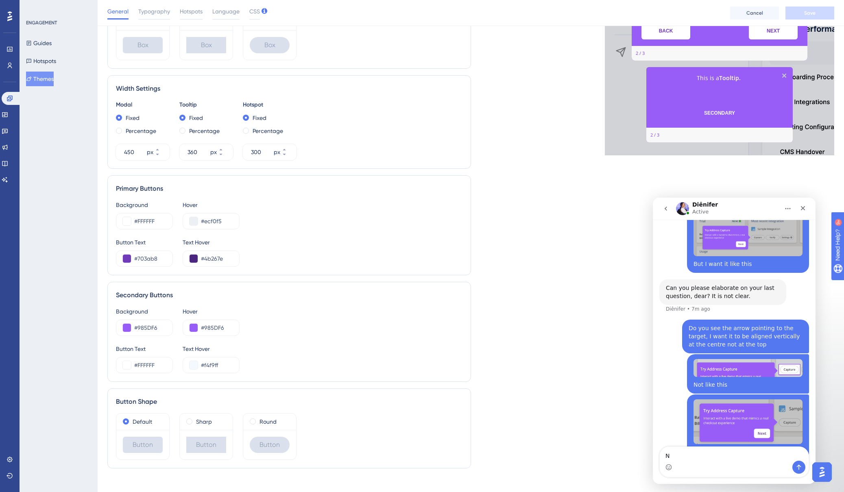
type textarea "No"
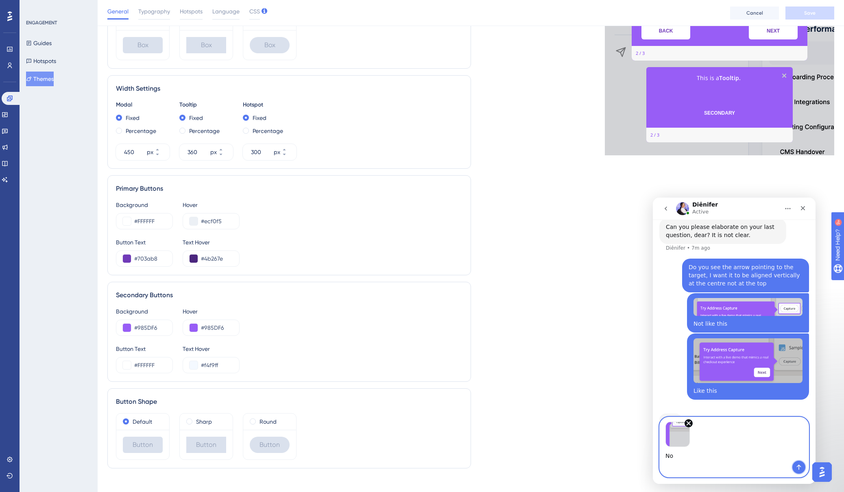
click at [706, 468] on icon "Send a message…" at bounding box center [799, 467] width 7 height 7
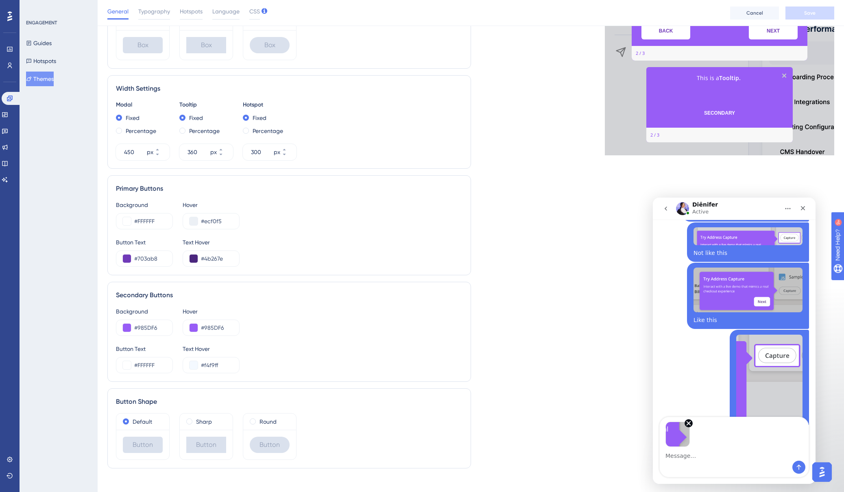
scroll to position [995, 0]
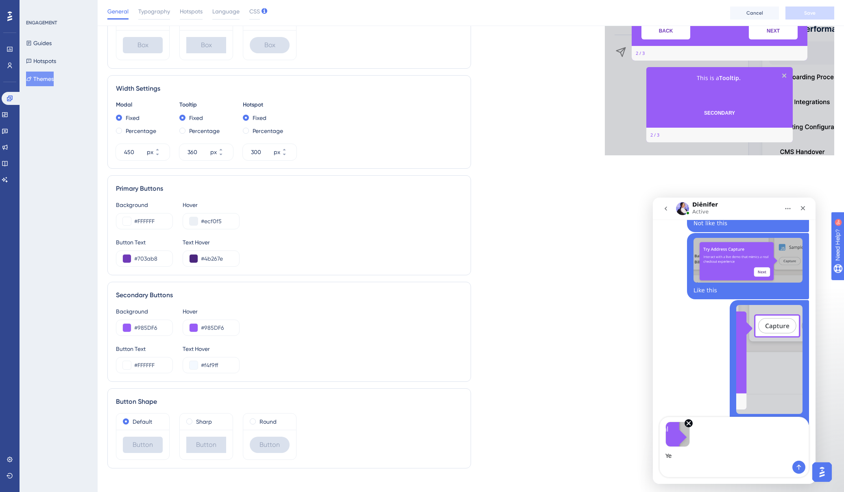
type textarea "Yes"
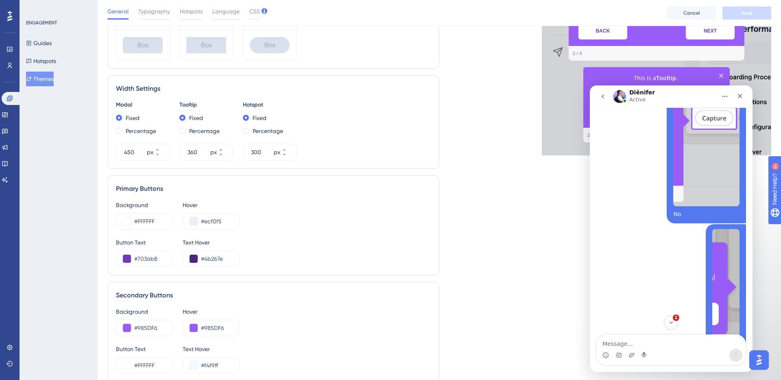
scroll to position [1, 0]
click at [706, 93] on icon "Close" at bounding box center [740, 96] width 7 height 7
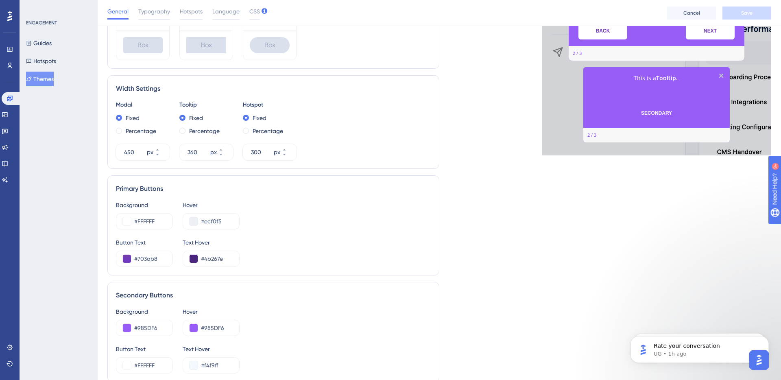
scroll to position [0, 0]
click at [46, 41] on button "Guides" at bounding box center [39, 43] width 26 height 15
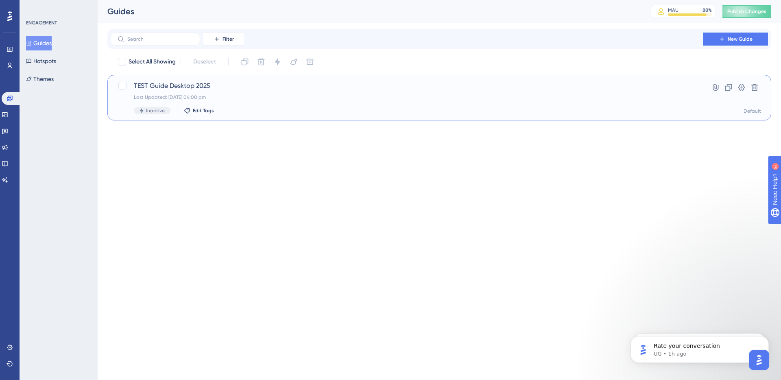
click at [230, 97] on div "Last Updated: [DATE] 04:00 pm" at bounding box center [407, 97] width 546 height 7
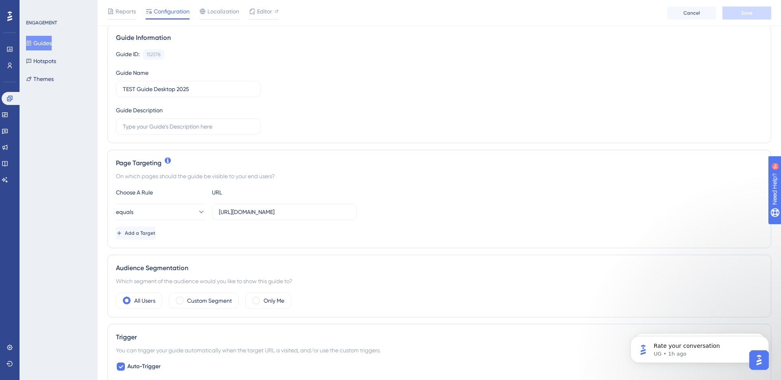
scroll to position [62, 0]
click at [197, 211] on icon at bounding box center [201, 211] width 8 height 8
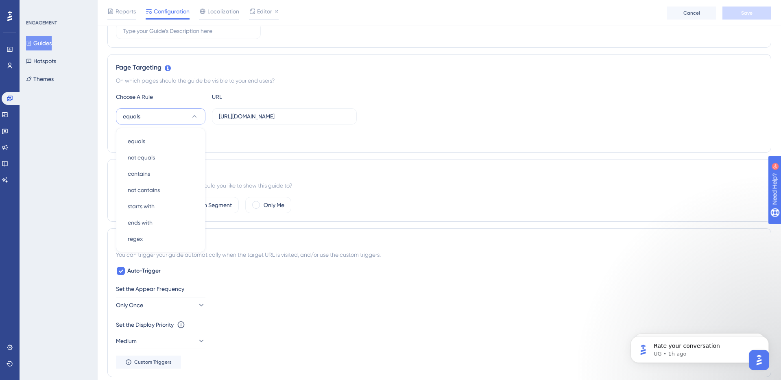
click at [409, 265] on div "Trigger You can trigger your guide automatically when the target URL is visited…" at bounding box center [439, 302] width 664 height 149
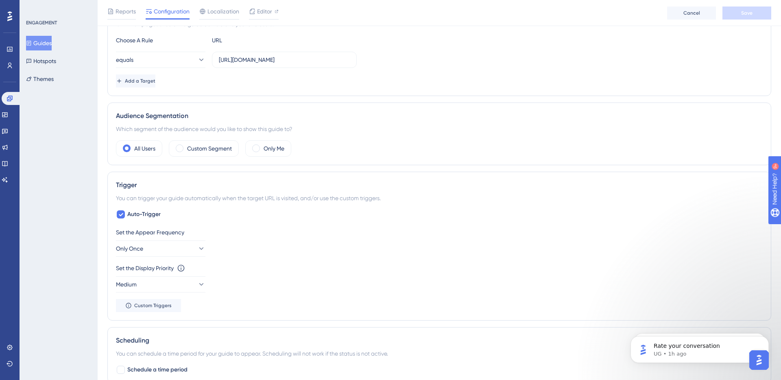
scroll to position [214, 0]
click at [197, 248] on icon at bounding box center [201, 248] width 8 height 8
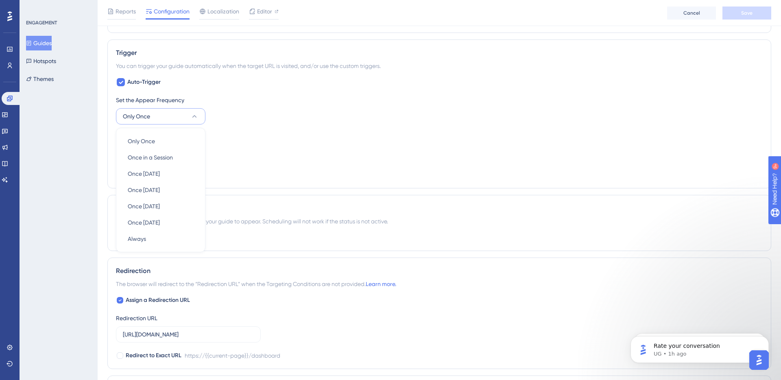
click at [535, 211] on div "Scheduling" at bounding box center [439, 208] width 647 height 10
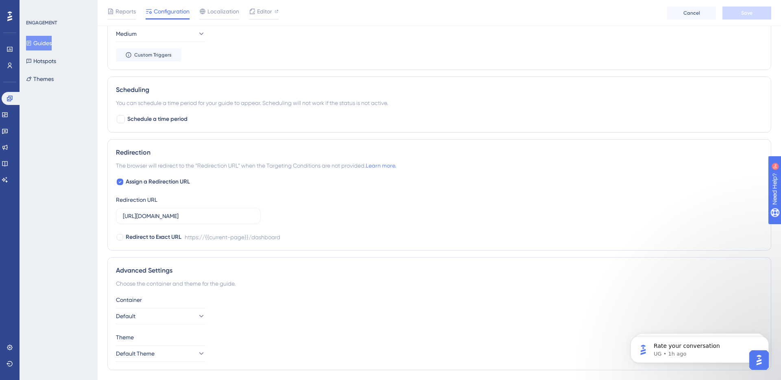
scroll to position [487, 0]
